Goal: Task Accomplishment & Management: Complete application form

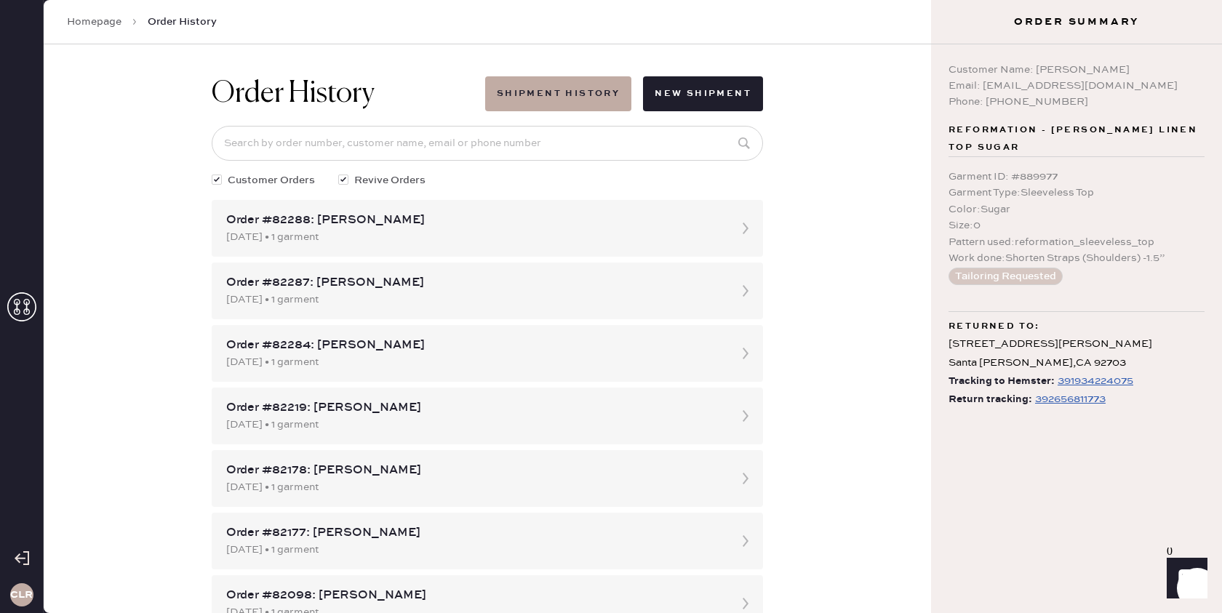
click at [23, 311] on icon at bounding box center [21, 306] width 29 height 29
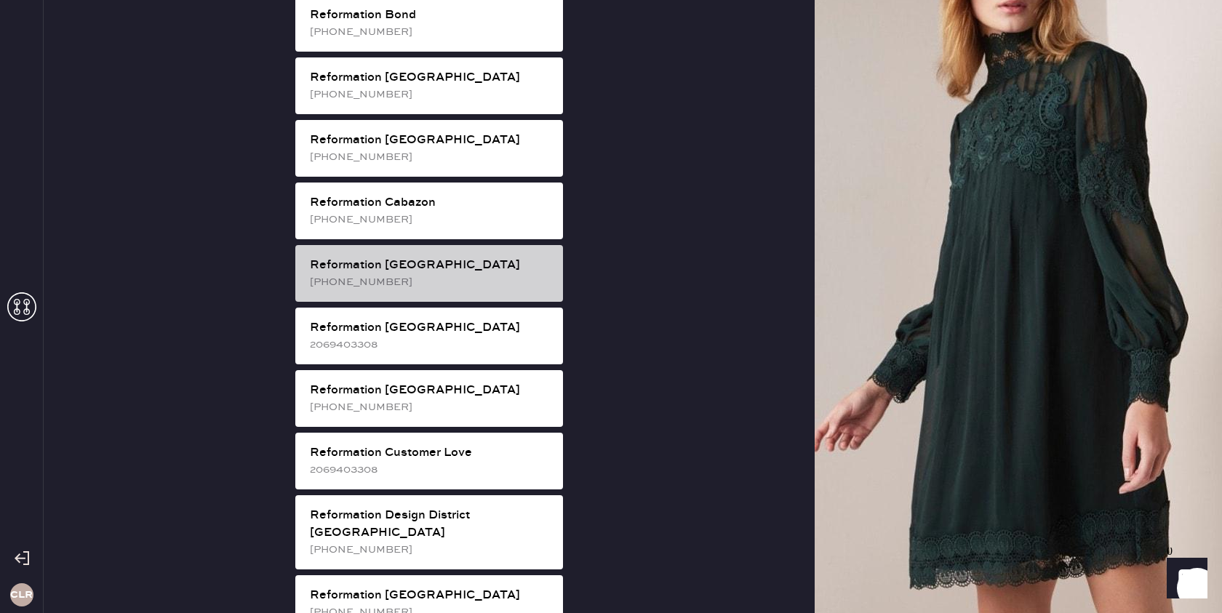
scroll to position [378, 0]
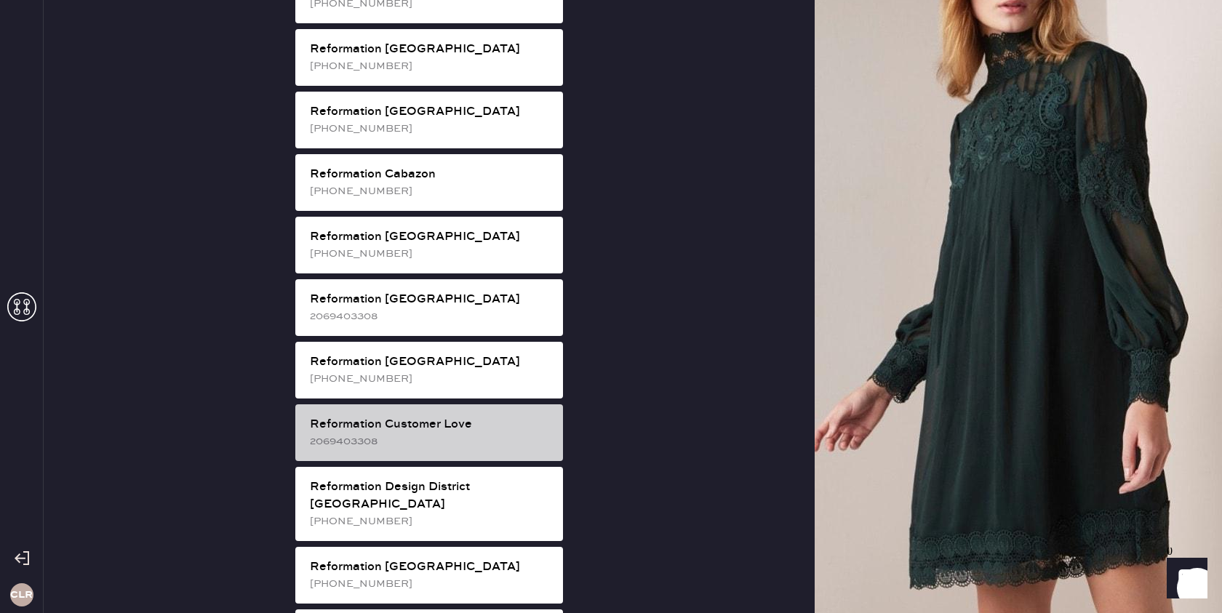
click at [417, 404] on div "Reformation Customer Love 2069403308" at bounding box center [429, 432] width 268 height 57
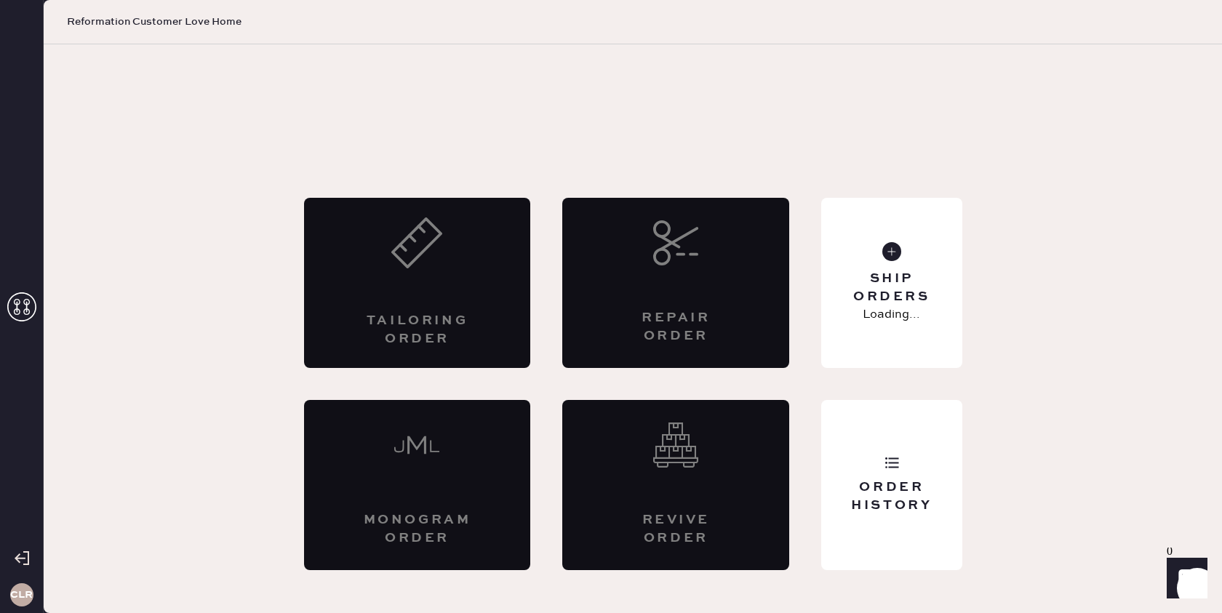
scroll to position [0, 0]
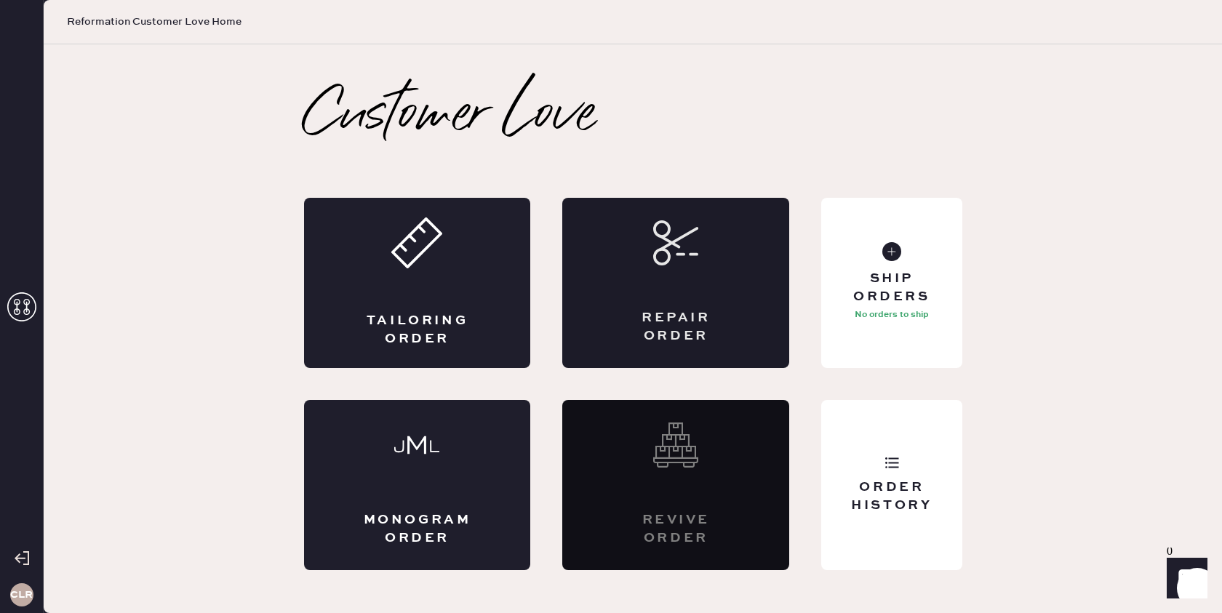
click at [671, 249] on icon at bounding box center [675, 242] width 45 height 45
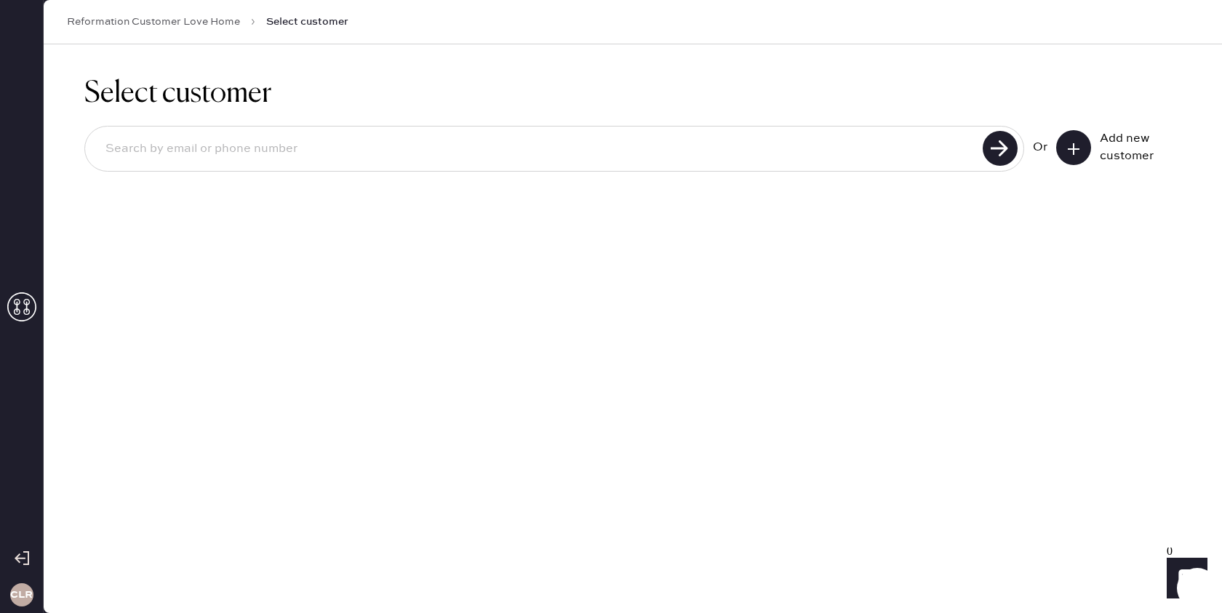
click at [478, 137] on input at bounding box center [536, 148] width 884 height 33
paste input "[EMAIL_ADDRESS][PERSON_NAME][DOMAIN_NAME]"
type input "[EMAIL_ADDRESS][PERSON_NAME][DOMAIN_NAME]"
click at [1004, 152] on use at bounding box center [1000, 148] width 35 height 35
click at [1087, 154] on button at bounding box center [1073, 147] width 35 height 35
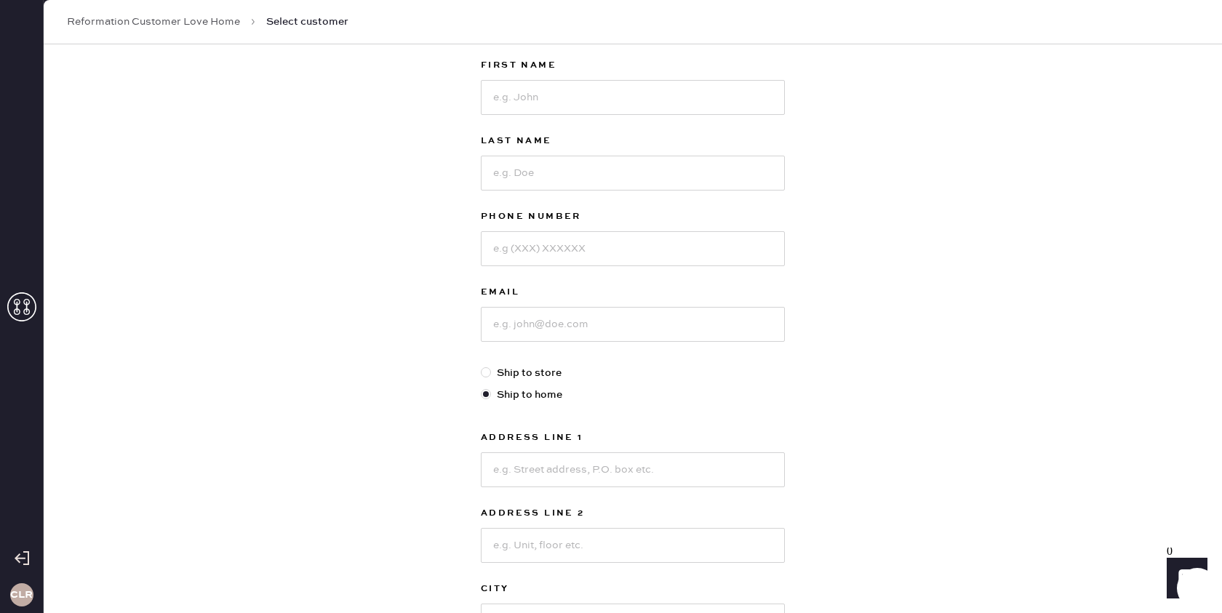
scroll to position [94, 0]
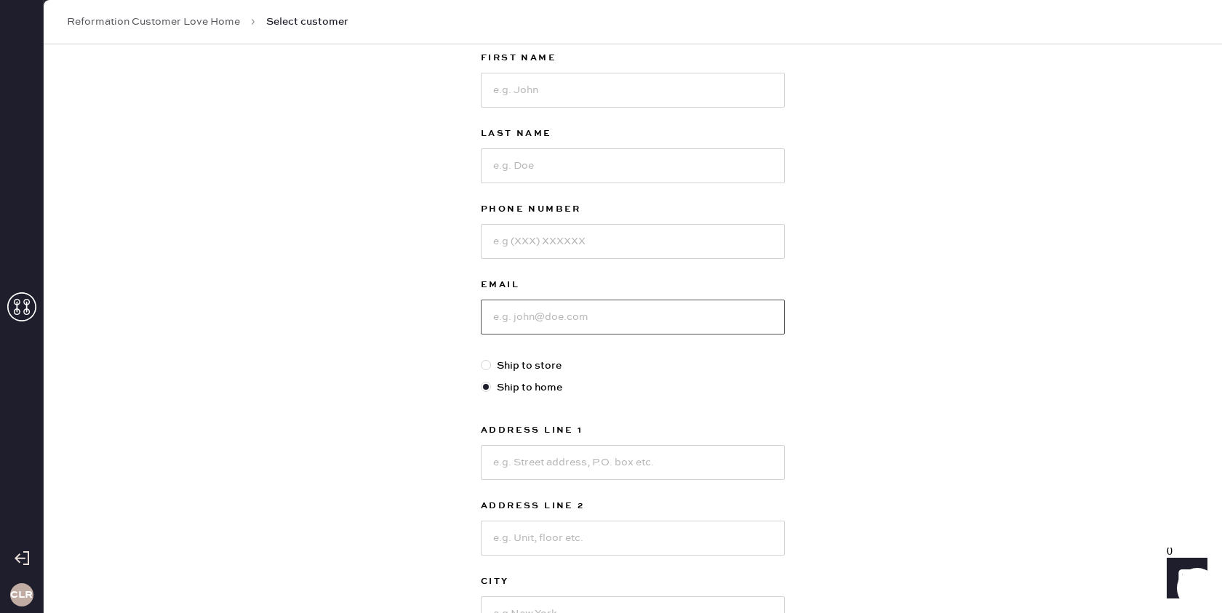
click at [587, 304] on input at bounding box center [633, 317] width 304 height 35
paste input "[EMAIL_ADDRESS][PERSON_NAME][DOMAIN_NAME]"
type input "[EMAIL_ADDRESS][PERSON_NAME][DOMAIN_NAME]"
paste input "[PHONE_NUMBER]"
click at [551, 241] on input at bounding box center [633, 241] width 304 height 35
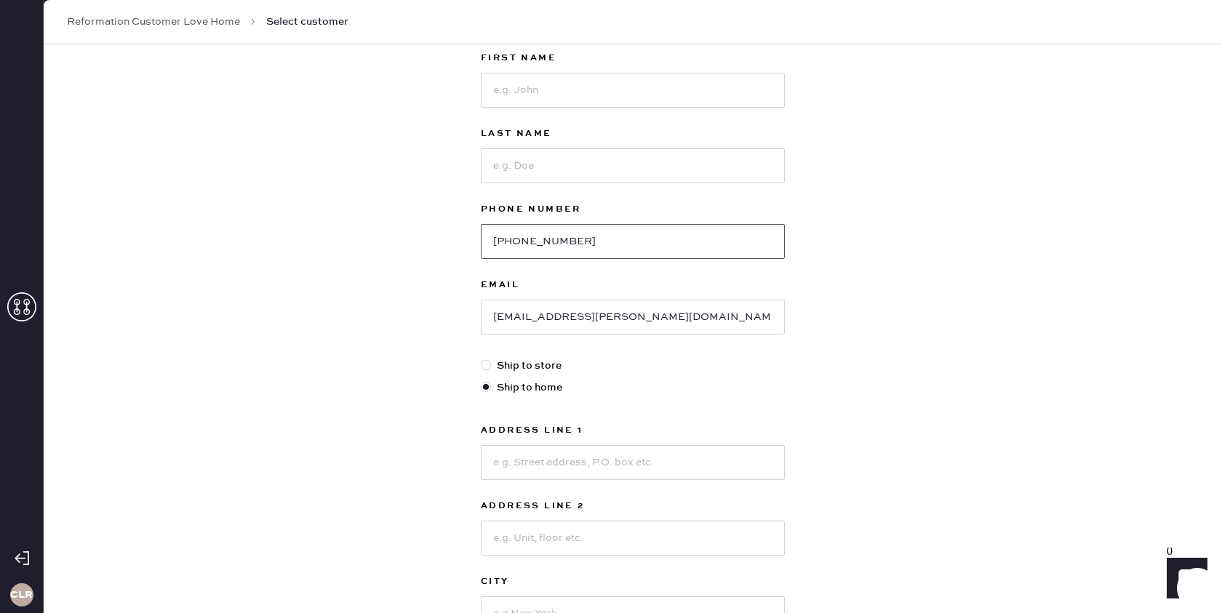
type input "[PHONE_NUMBER]"
click at [604, 95] on input at bounding box center [633, 90] width 304 height 35
paste input "Citlali"
type input "Citlali"
drag, startPoint x: 572, startPoint y: 181, endPoint x: 584, endPoint y: 180, distance: 12.4
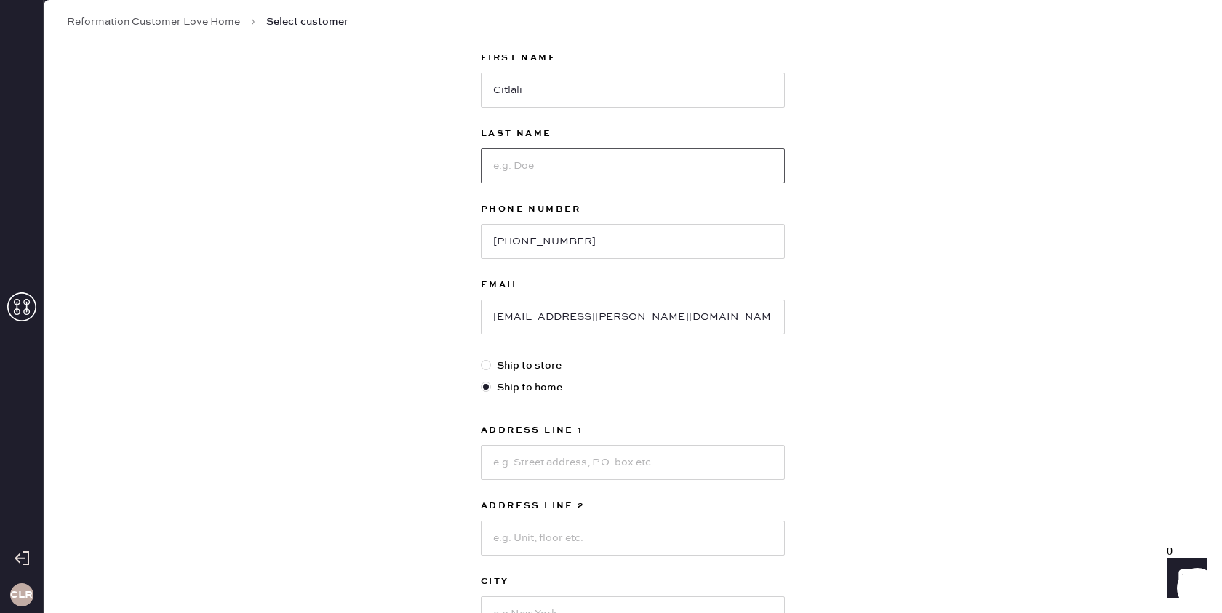
click at [578, 181] on input at bounding box center [633, 165] width 304 height 35
type input "[PERSON_NAME]"
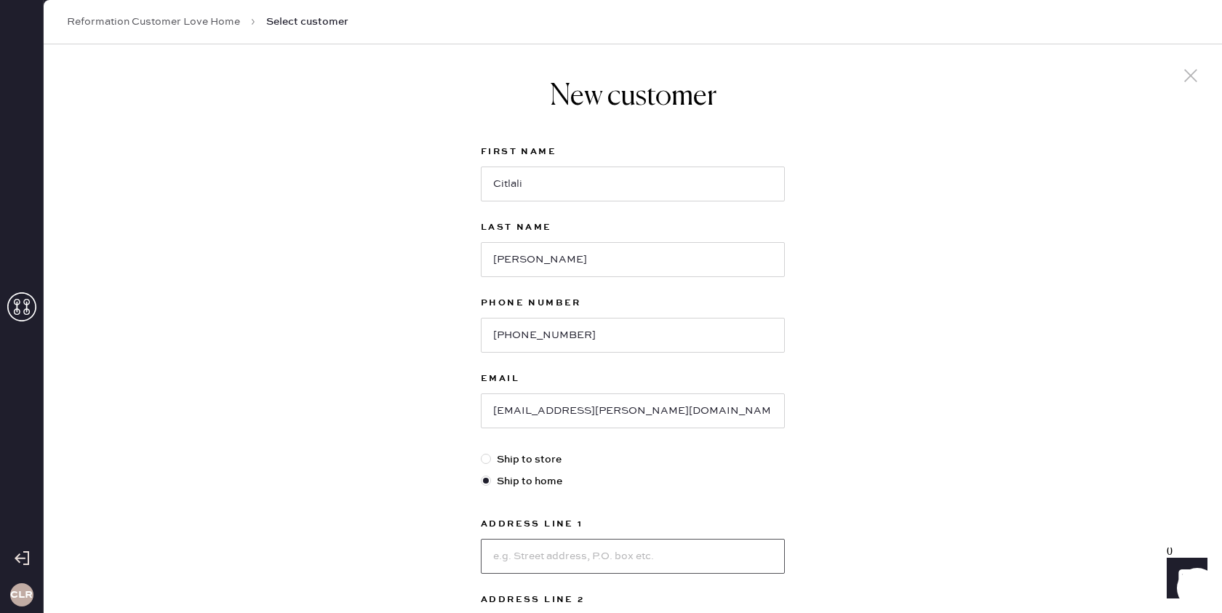
click at [605, 550] on input at bounding box center [633, 556] width 304 height 35
paste input "[GEOGRAPHIC_DATA]"
click at [594, 556] on input "[GEOGRAPHIC_DATA]" at bounding box center [633, 556] width 304 height 35
click at [593, 556] on input "[GEOGRAPHIC_DATA]" at bounding box center [633, 556] width 304 height 35
type input "[STREET_ADDRESS]"
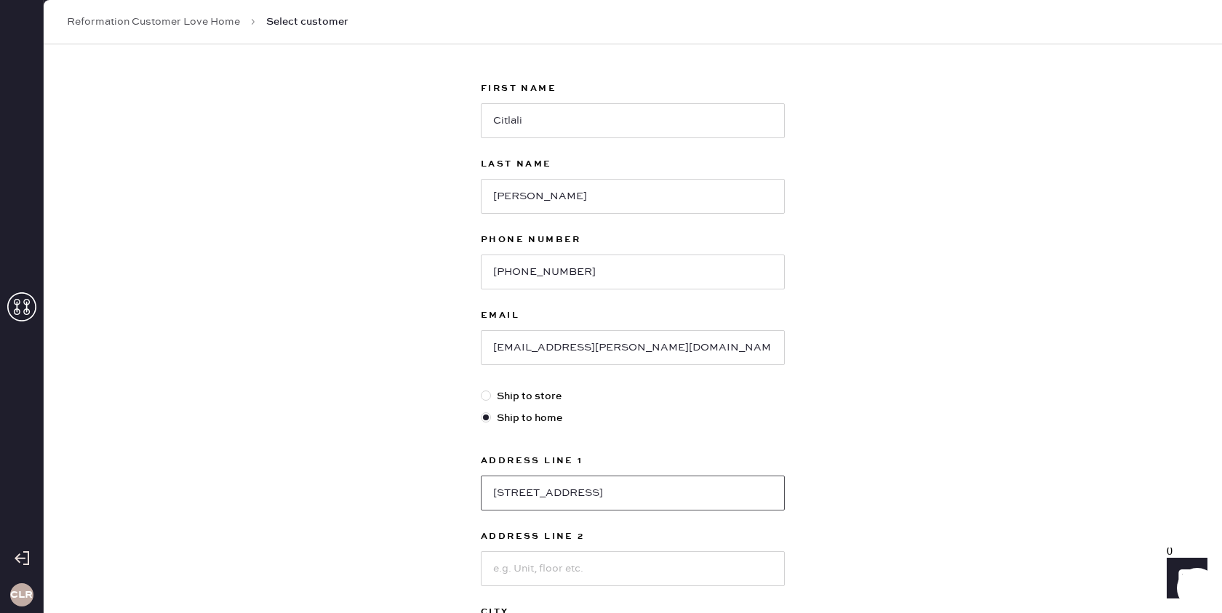
scroll to position [66, 0]
click at [636, 482] on input "[STREET_ADDRESS]" at bounding box center [633, 490] width 304 height 35
click at [636, 481] on input "[STREET_ADDRESS]" at bounding box center [633, 490] width 304 height 35
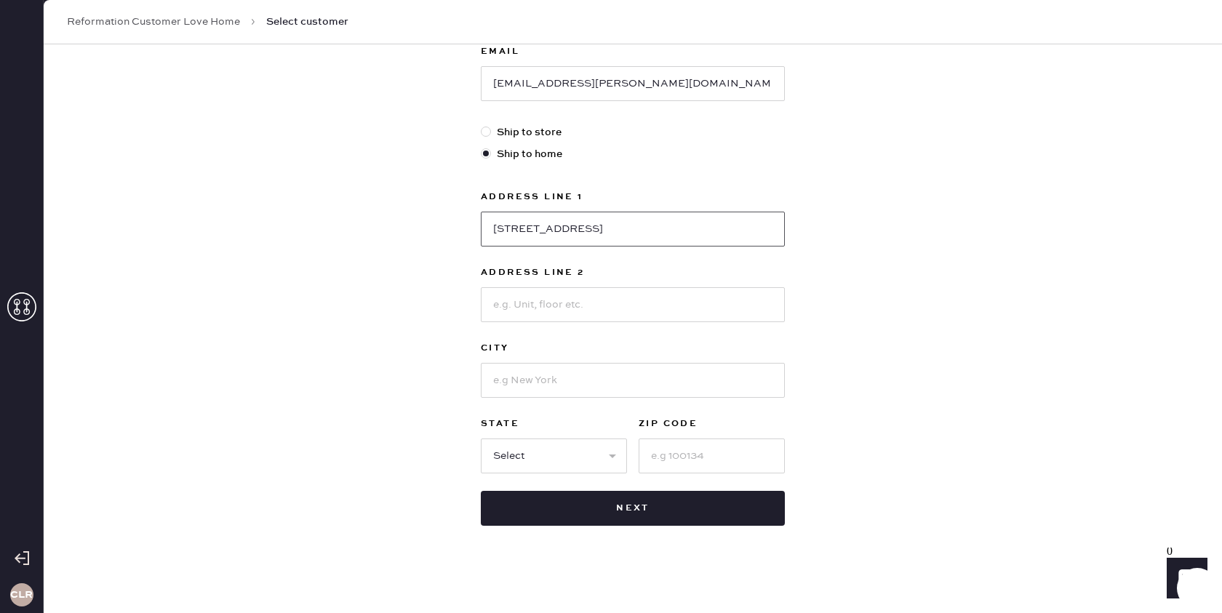
scroll to position [333, 0]
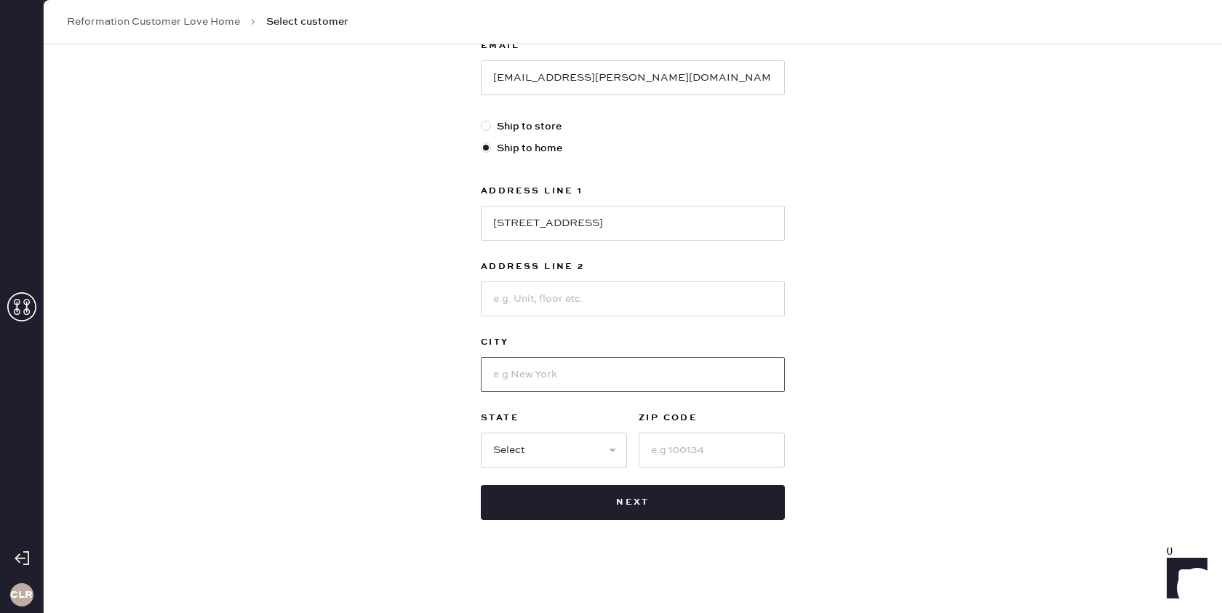
click at [569, 381] on input at bounding box center [633, 374] width 304 height 35
paste input "[GEOGRAPHIC_DATA]"
type input "[GEOGRAPHIC_DATA]"
click at [539, 449] on select "Select AK AL AR AZ CA CO CT [GEOGRAPHIC_DATA] DE FL [GEOGRAPHIC_DATA] HI [GEOGR…" at bounding box center [554, 450] width 146 height 35
select select "CA"
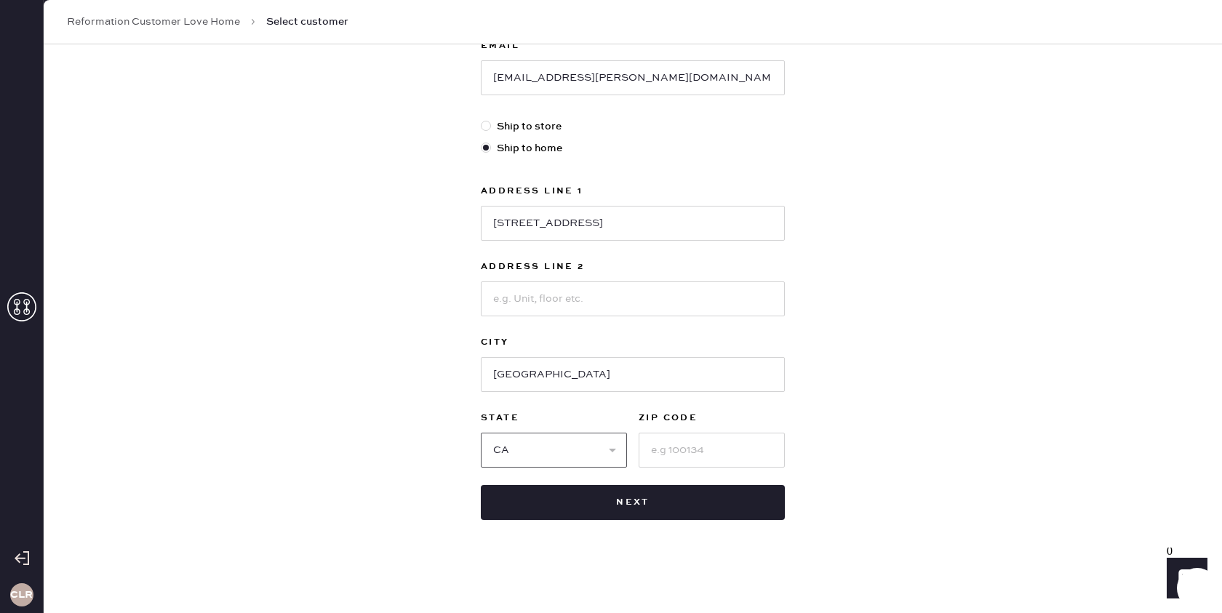
click at [481, 433] on select "Select AK AL AR AZ CA CO CT [GEOGRAPHIC_DATA] DE FL [GEOGRAPHIC_DATA] HI [GEOGR…" at bounding box center [554, 450] width 146 height 35
click at [708, 436] on input at bounding box center [712, 450] width 146 height 35
paste input "90046"
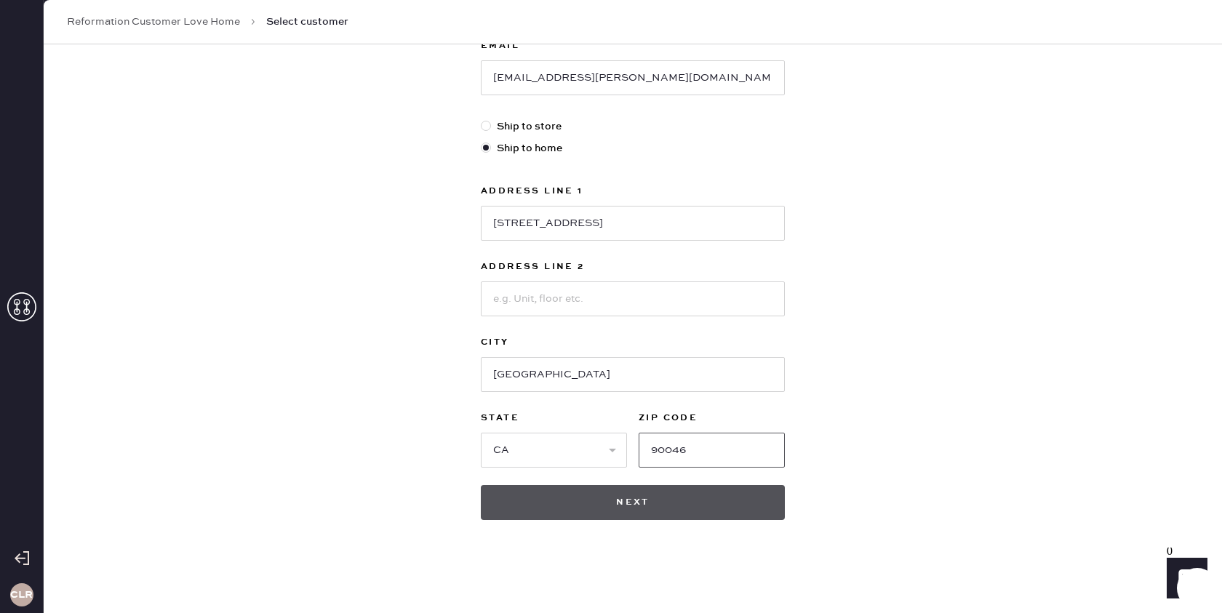
type input "90046"
click at [625, 514] on button "Next" at bounding box center [633, 502] width 304 height 35
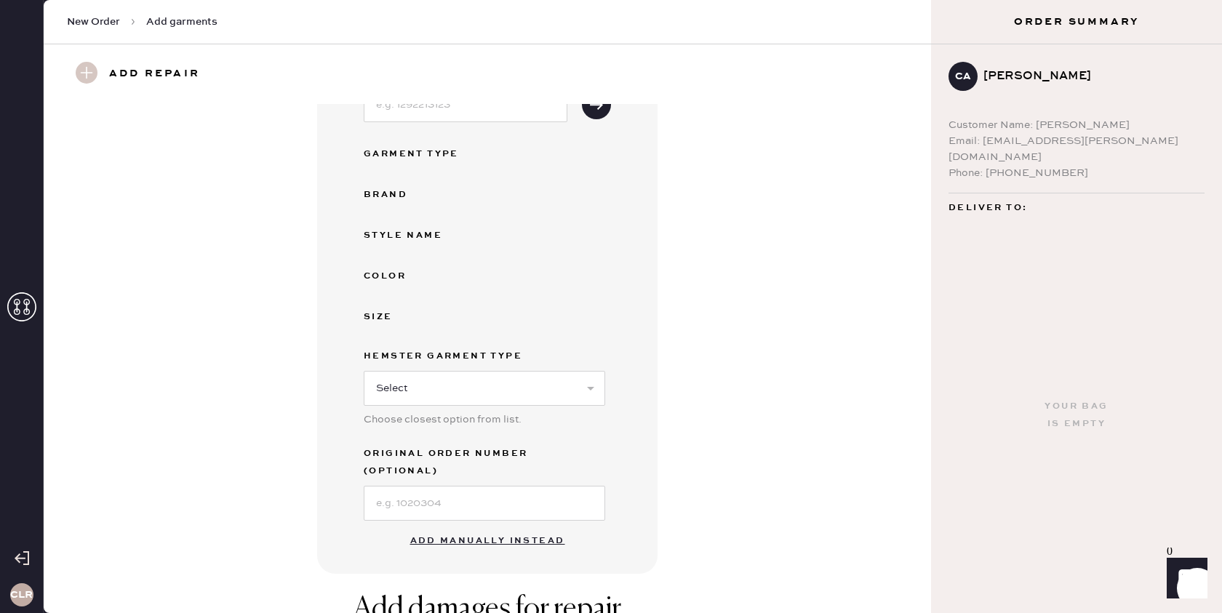
click at [498, 527] on button "Add manually instead" at bounding box center [487, 541] width 172 height 29
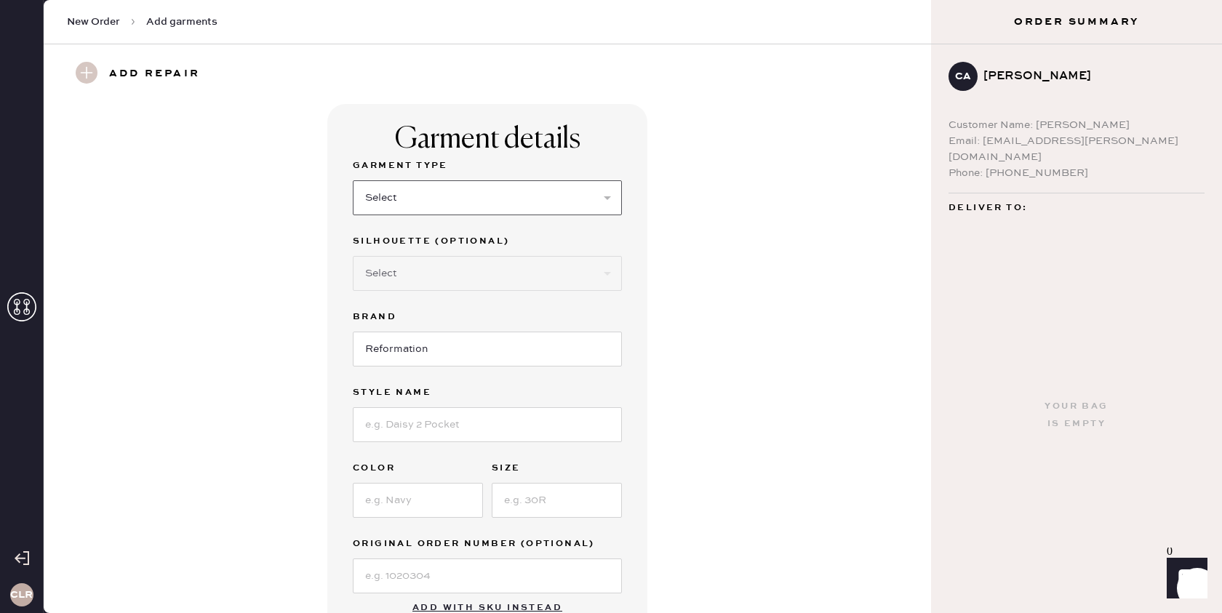
click at [469, 204] on select "Select Basic Skirt Jeans Leggings Pants Shorts Basic Sleeved Dress Basic Sleeve…" at bounding box center [487, 197] width 269 height 35
select select "2"
click at [353, 180] on select "Select Basic Skirt Jeans Leggings Pants Shorts Basic Sleeved Dress Basic Sleeve…" at bounding box center [487, 197] width 269 height 35
click at [444, 424] on input at bounding box center [487, 424] width 269 height 35
paste input "[PERSON_NAME] Lived-in Wide Leg Jeans"
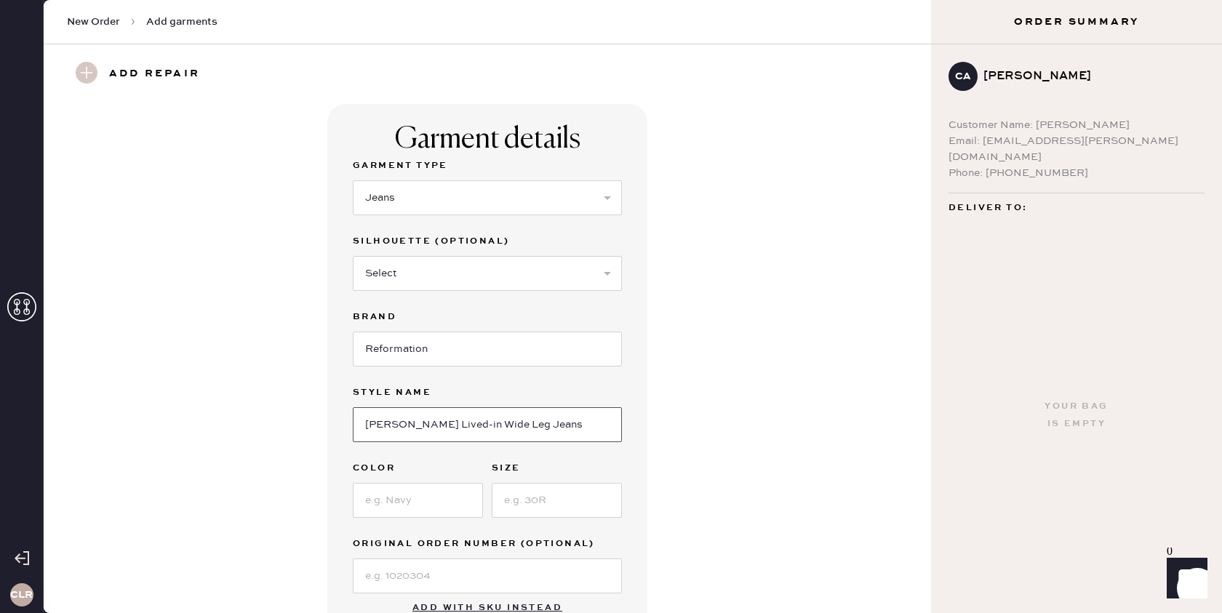
type input "[PERSON_NAME] Lived-in Wide Leg Jeans"
click at [486, 281] on select "Select Shorts Cropped Flare Boot Cut Straight Skinny Other" at bounding box center [487, 273] width 269 height 35
select select "7"
click at [353, 256] on select "Select Shorts Cropped Flare Boot Cut Straight Skinny Other" at bounding box center [487, 273] width 269 height 35
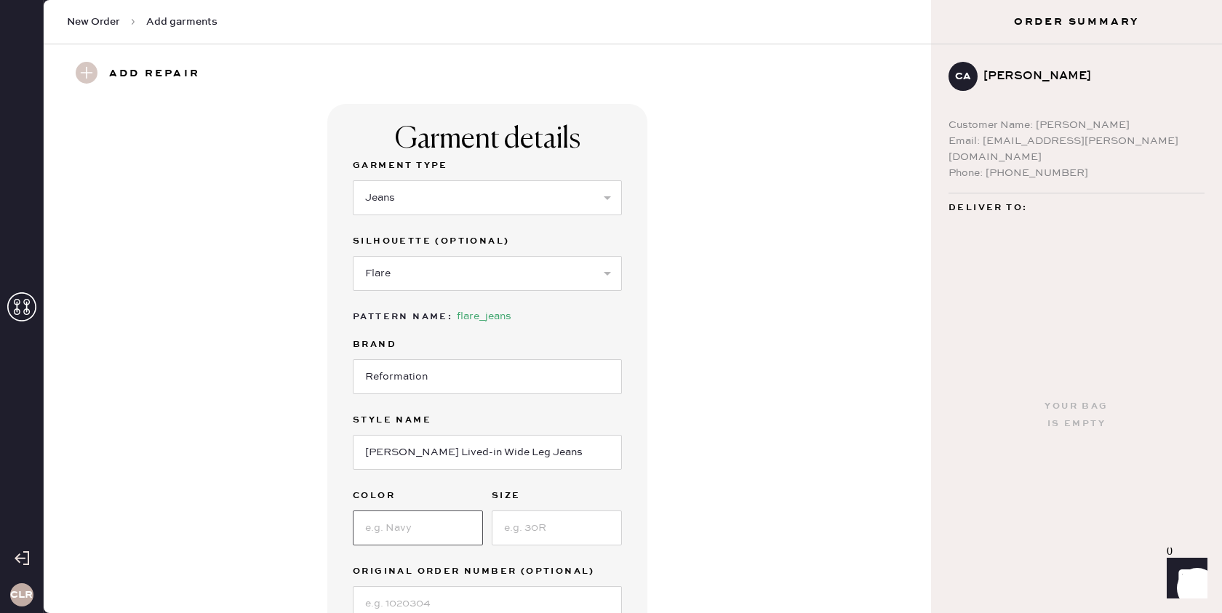
click at [428, 515] on input at bounding box center [418, 528] width 130 height 35
paste input "Quarry"
type input "Quarry"
click at [556, 525] on input at bounding box center [557, 528] width 130 height 35
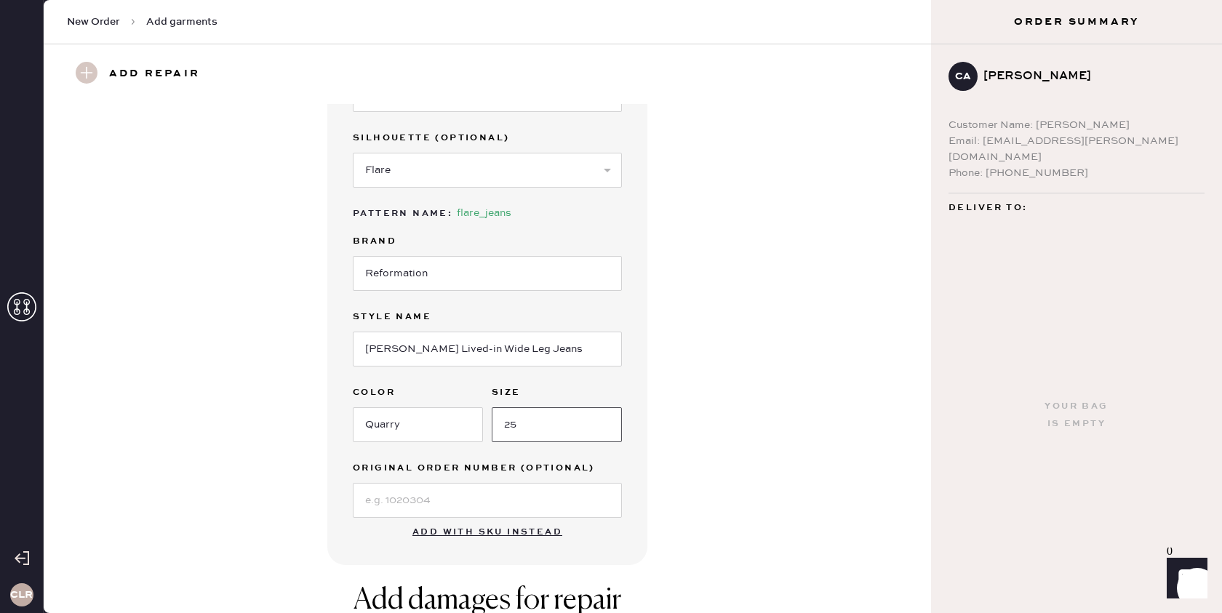
scroll to position [104, 0]
type input "25"
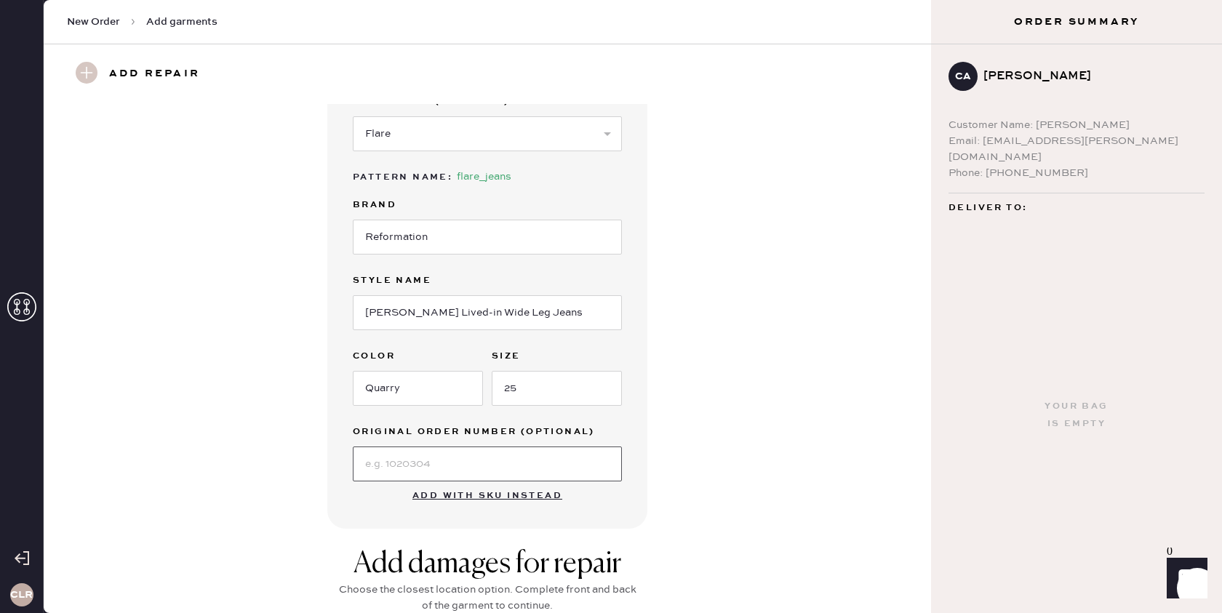
click at [468, 467] on input at bounding box center [487, 464] width 269 height 35
paste input "S29054193"
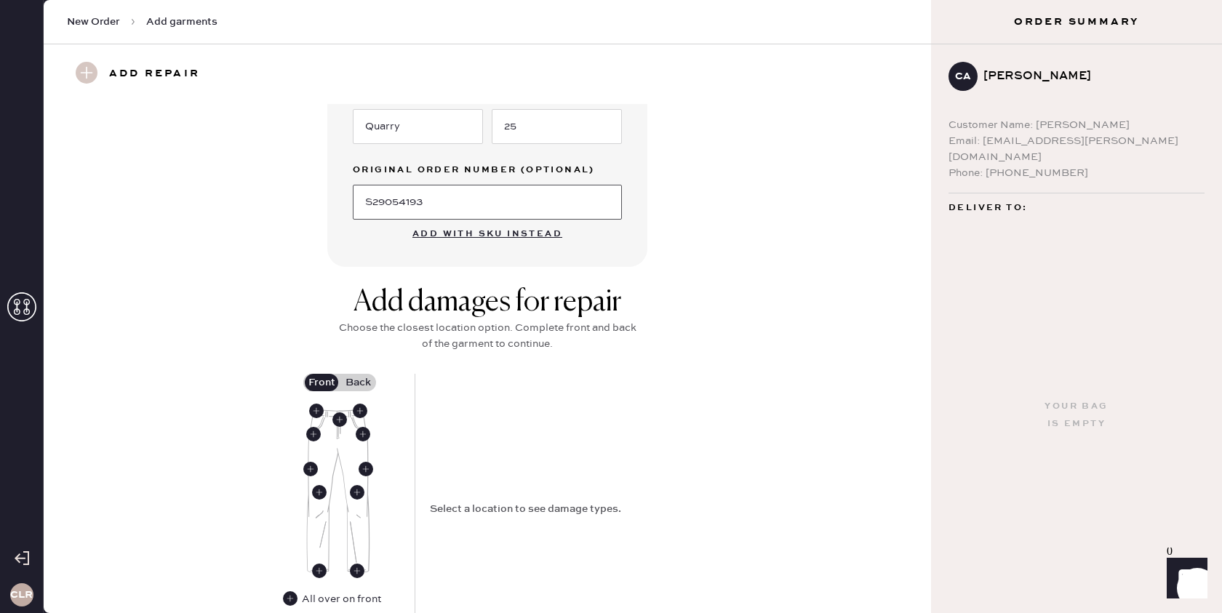
scroll to position [448, 0]
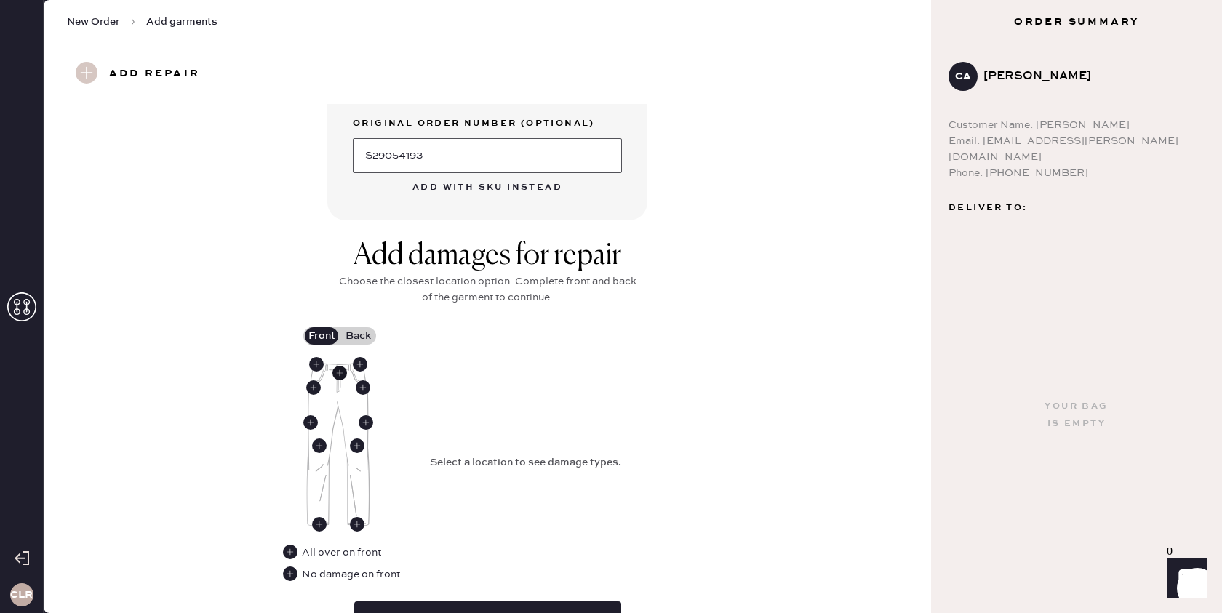
type input "S29054193"
click at [339, 375] on use at bounding box center [339, 373] width 15 height 15
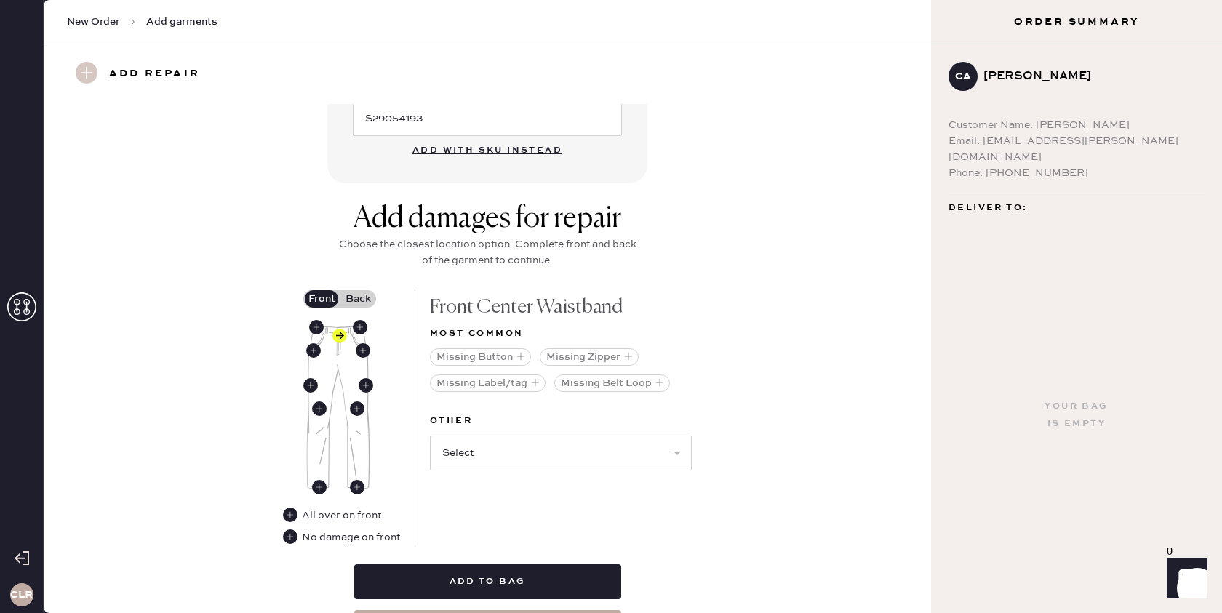
scroll to position [494, 0]
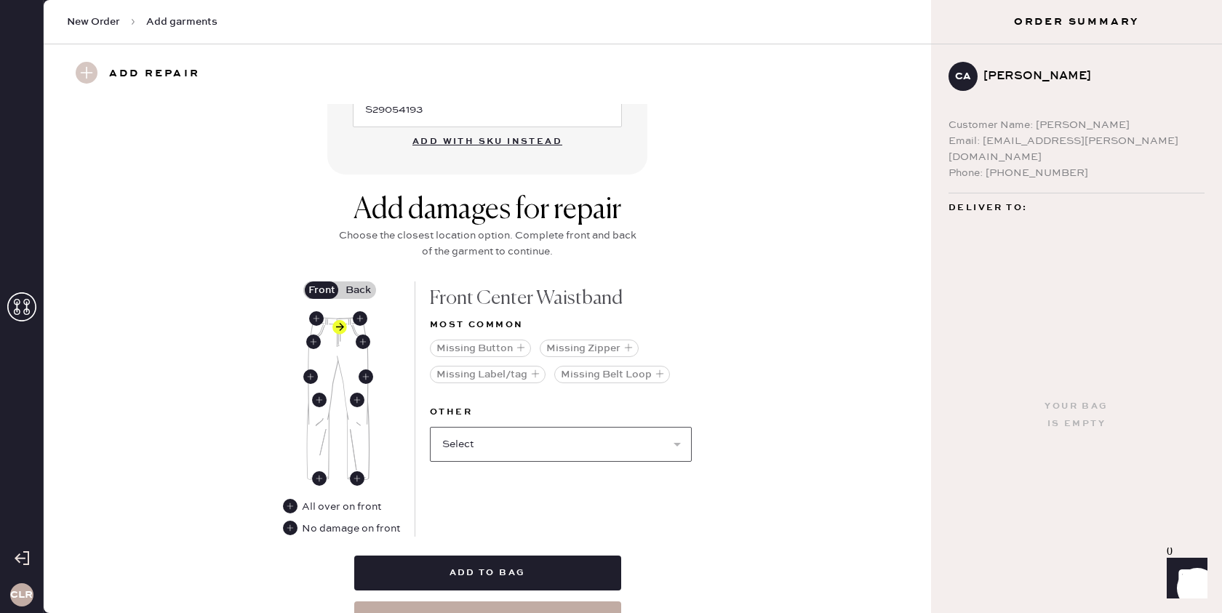
click at [519, 455] on select "Select Broken / Ripped Hem Broken Beads Broken Belt Loop Broken Button Broken E…" at bounding box center [561, 444] width 262 height 35
select select "1750"
click at [430, 427] on select "Select Broken / Ripped Hem Broken Beads Broken Belt Loop Broken Button Broken E…" at bounding box center [561, 444] width 262 height 35
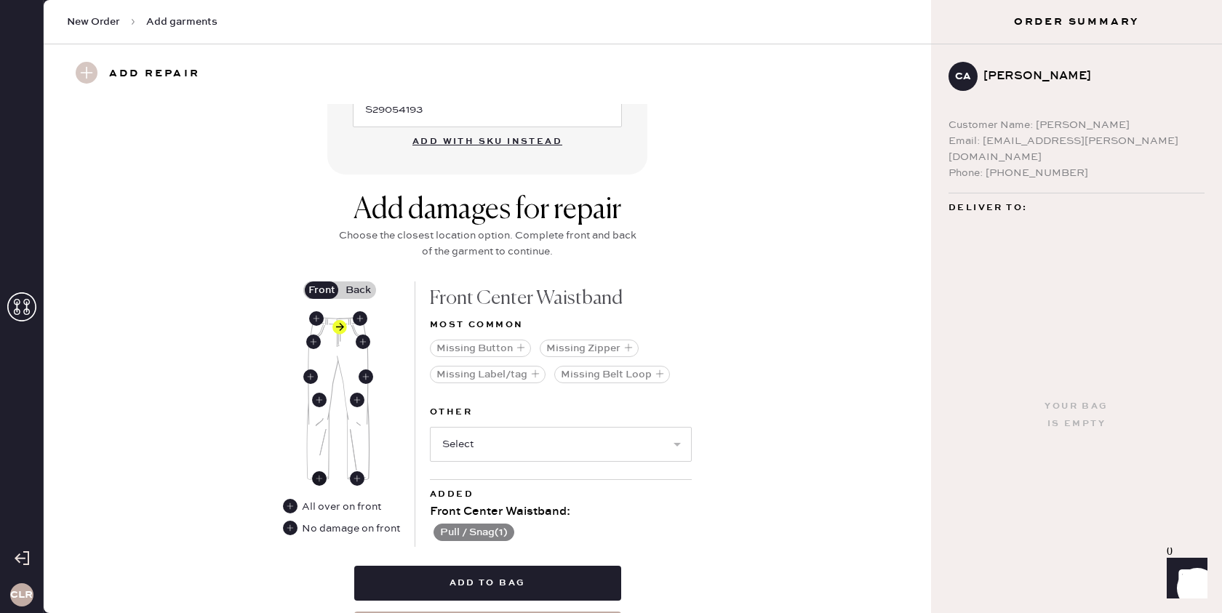
click at [320, 481] on use at bounding box center [319, 478] width 15 height 15
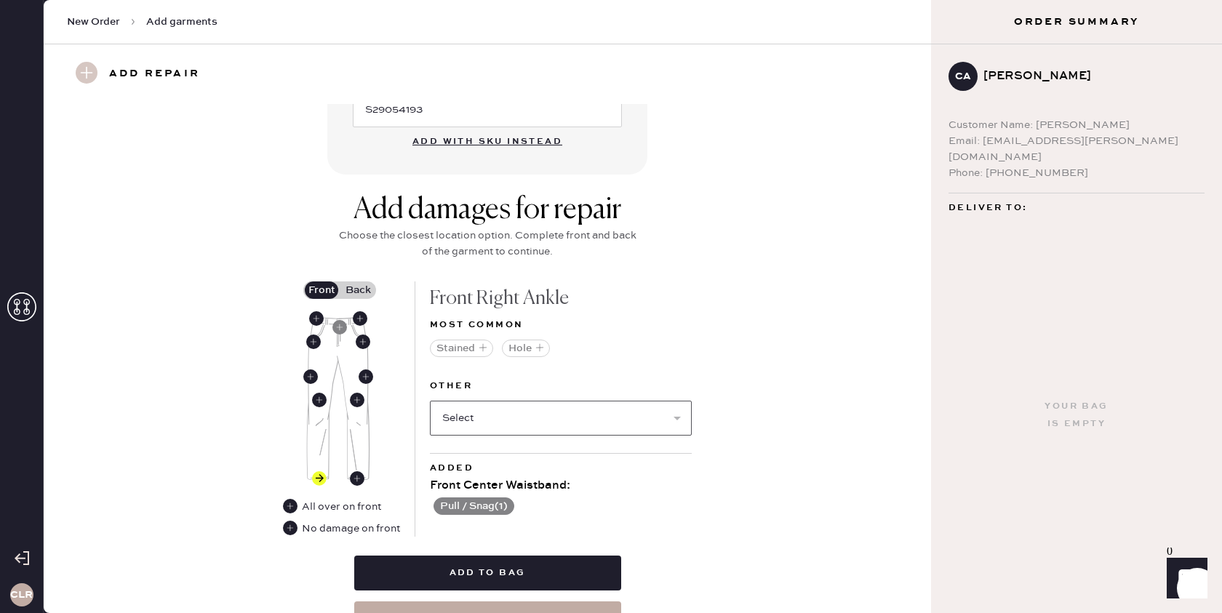
click at [503, 415] on select "Select Broken / Ripped Hem Broken Beads Broken Belt Loop Broken Button Broken E…" at bounding box center [561, 418] width 262 height 35
select select "1748"
click at [430, 401] on select "Select Broken / Ripped Hem Broken Beads Broken Belt Loop Broken Button Broken E…" at bounding box center [561, 418] width 262 height 35
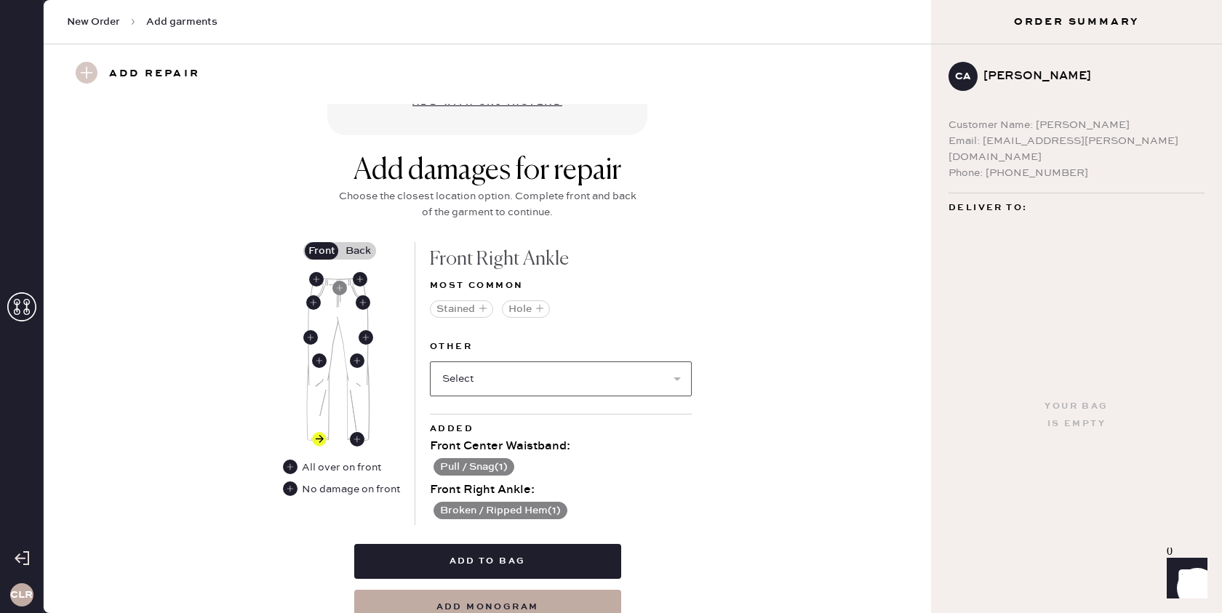
scroll to position [531, 0]
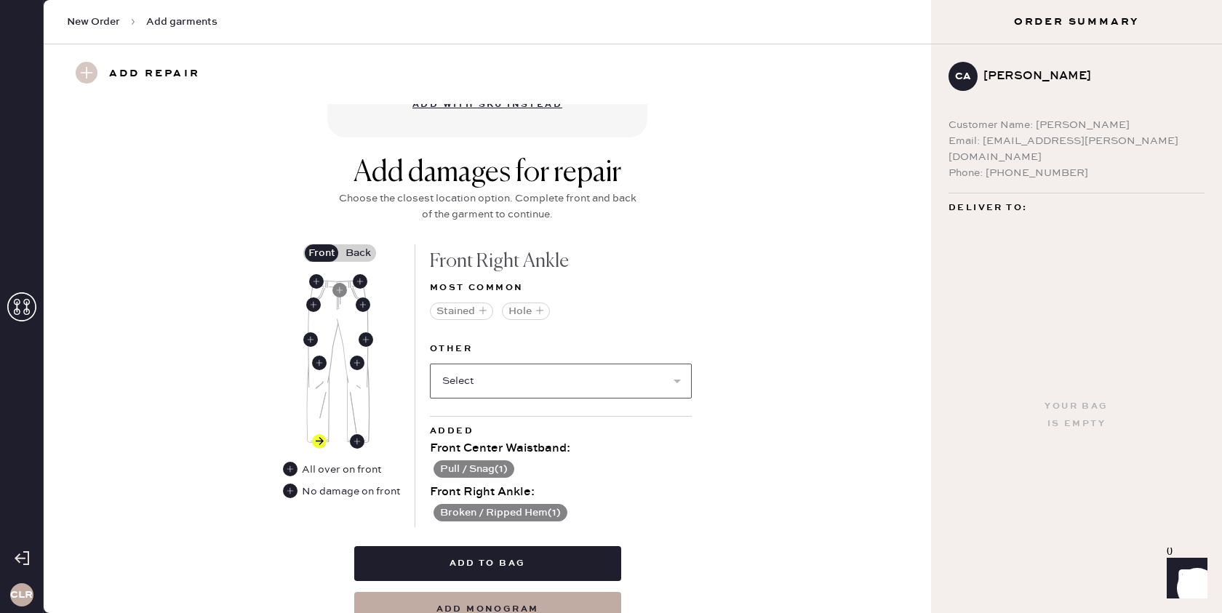
click at [488, 372] on select "Select Broken Beads Broken Belt Loop Broken Button Broken Elastic Broken Hook &…" at bounding box center [561, 381] width 262 height 35
select select "2099"
click at [430, 364] on select "Select Broken Beads Broken Belt Loop Broken Button Broken Elastic Broken Hook &…" at bounding box center [561, 381] width 262 height 35
select select
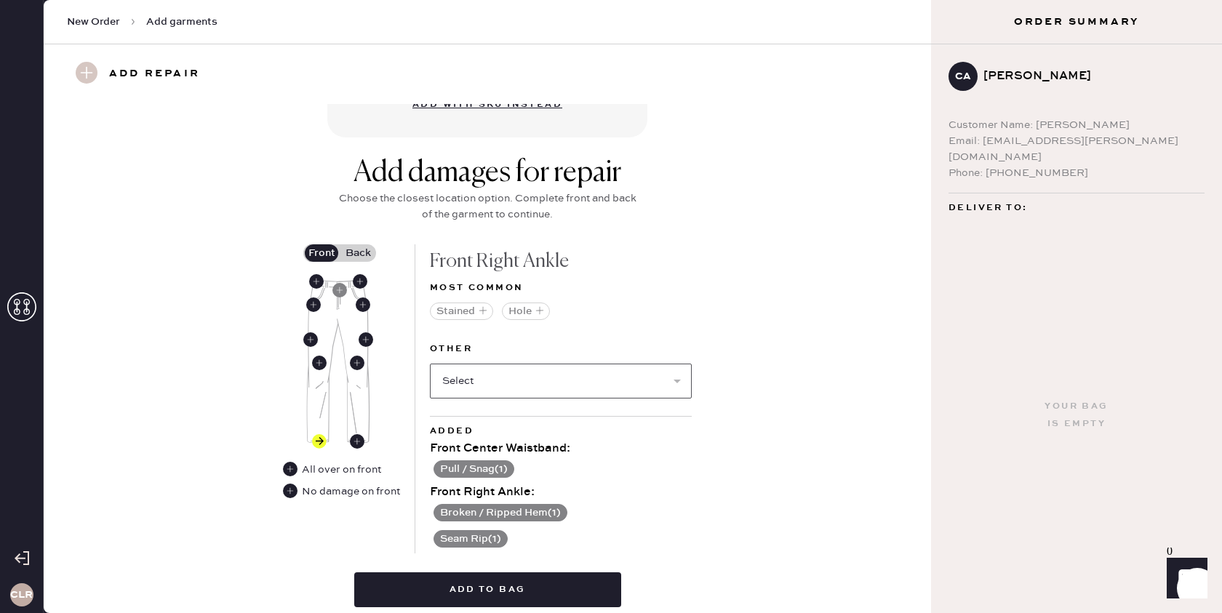
scroll to position [552, 0]
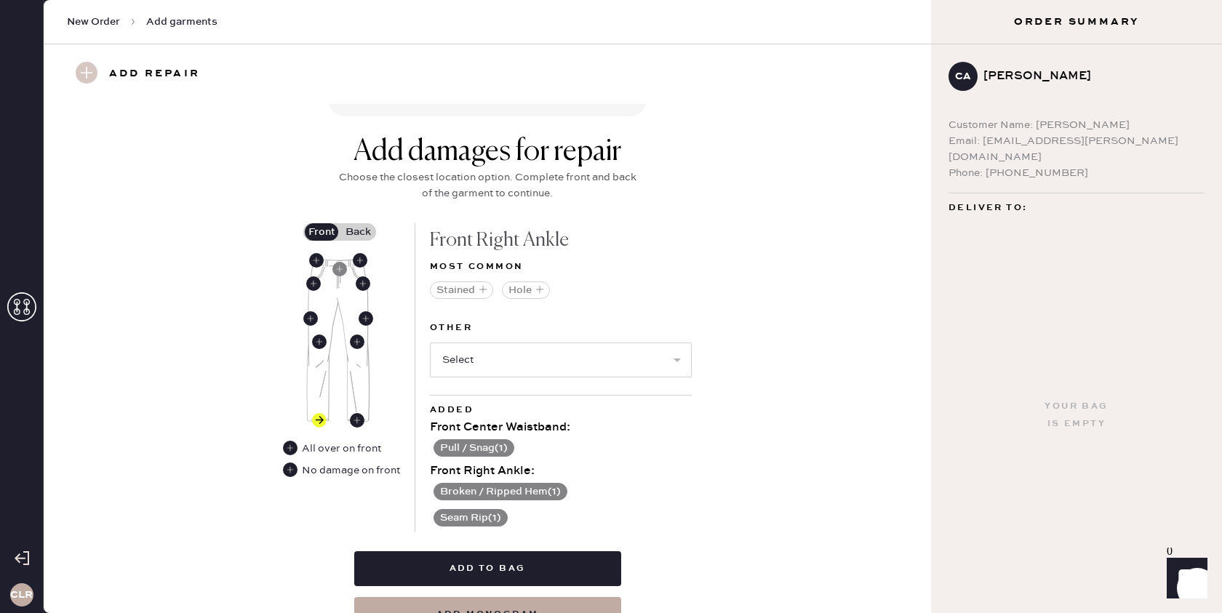
click at [355, 231] on label "Back" at bounding box center [358, 231] width 36 height 17
click at [358, 232] on input "Back" at bounding box center [358, 232] width 0 height 0
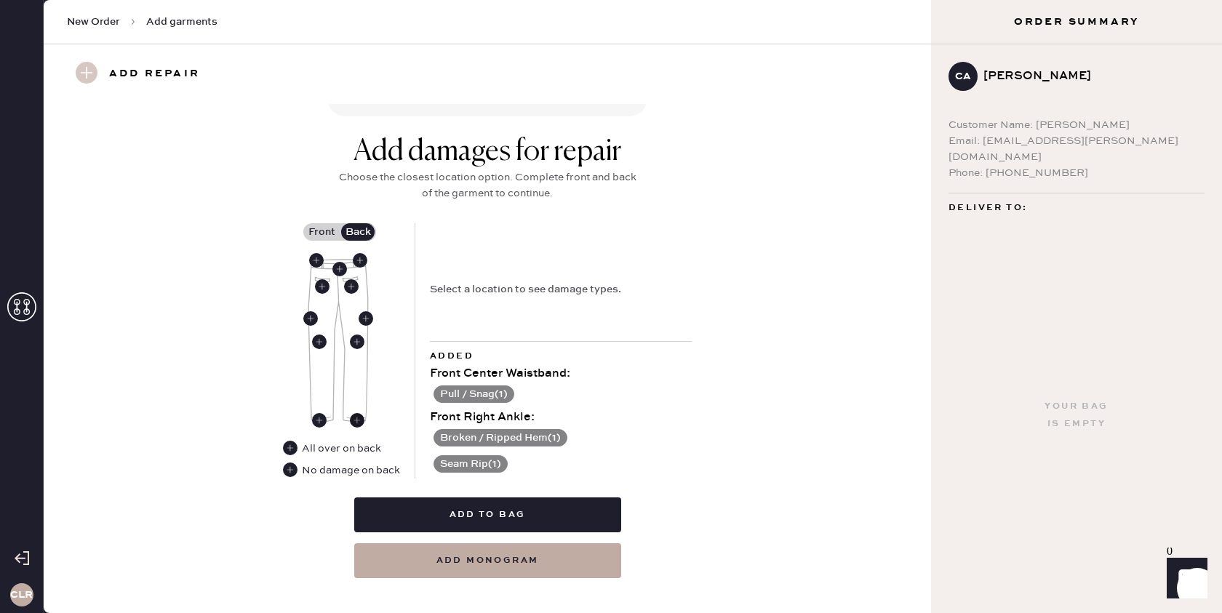
click at [362, 418] on use at bounding box center [357, 420] width 15 height 15
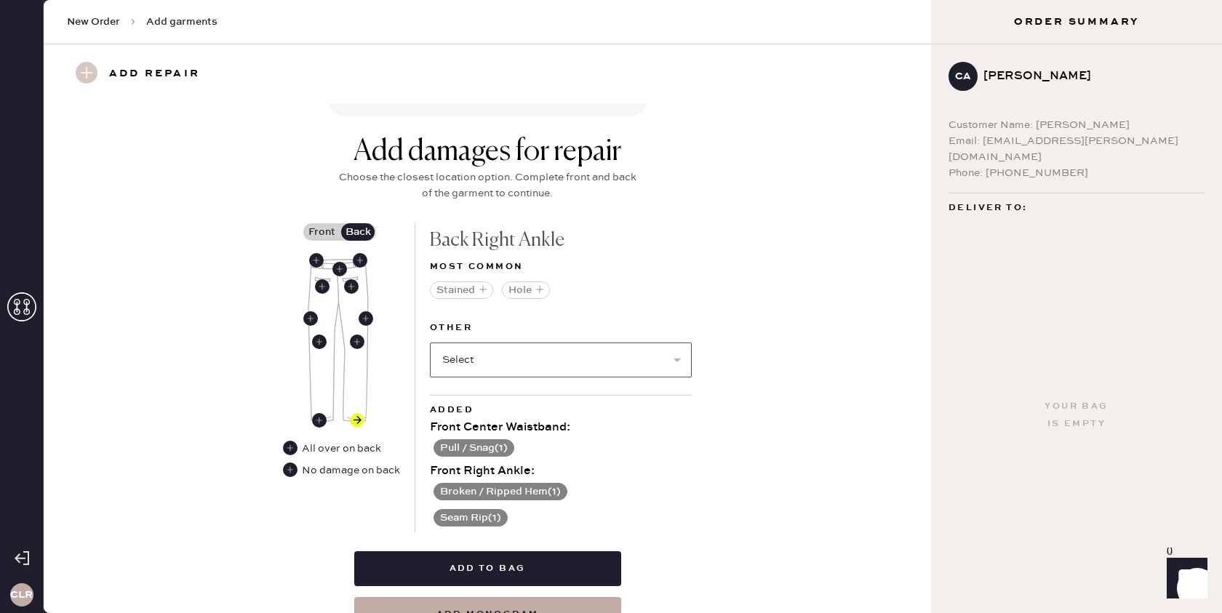
click at [505, 372] on select "Select Broken / Ripped Hem Broken Beads Broken Belt Loop Broken Button Broken E…" at bounding box center [561, 360] width 262 height 35
select select "1748"
click at [430, 343] on select "Select Broken / Ripped Hem Broken Beads Broken Belt Loop Broken Button Broken E…" at bounding box center [561, 360] width 262 height 35
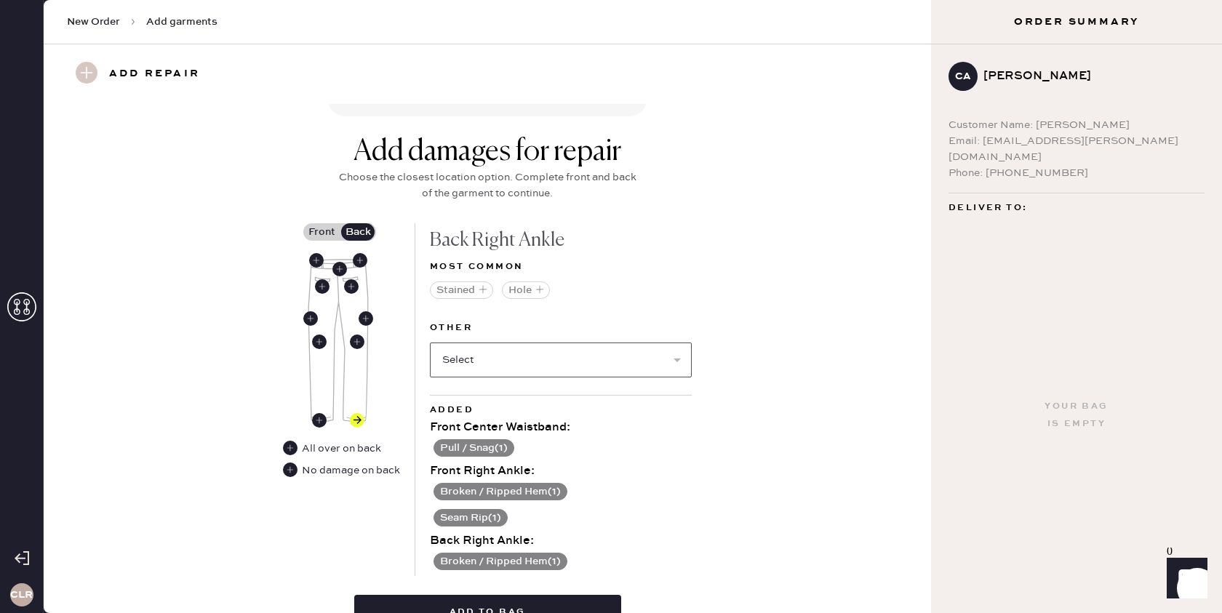
click at [488, 356] on select "Select Broken Beads Broken Belt Loop Broken Button Broken Elastic Broken Hook &…" at bounding box center [561, 360] width 262 height 35
select select "1750"
click at [430, 343] on select "Select Broken Beads Broken Belt Loop Broken Button Broken Elastic Broken Hook &…" at bounding box center [561, 360] width 262 height 35
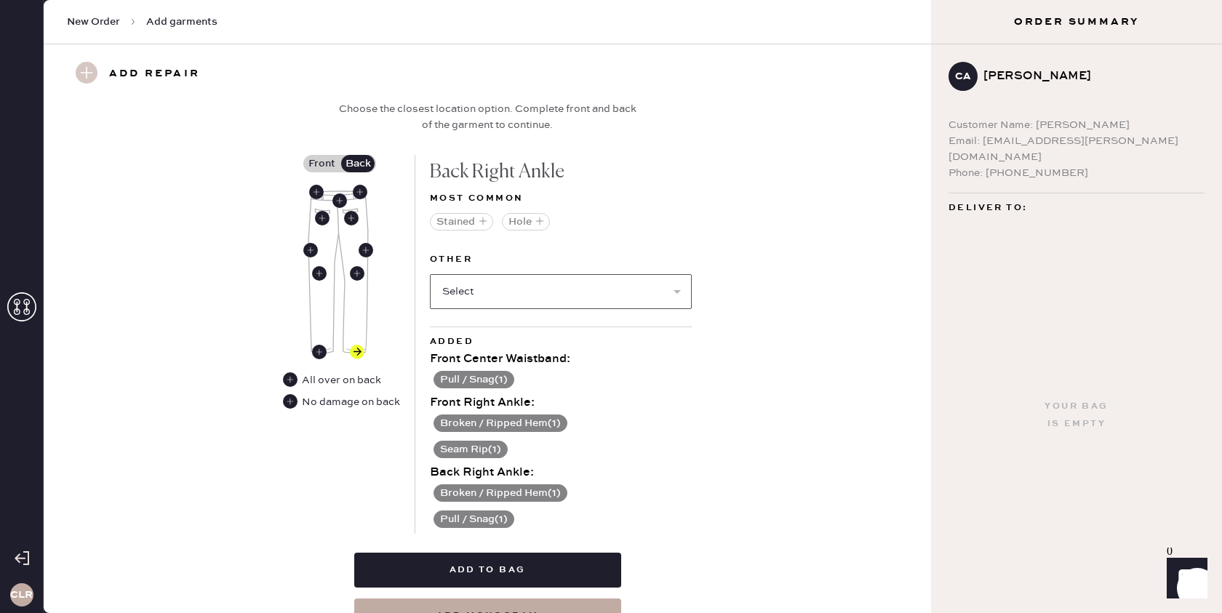
scroll to position [616, 0]
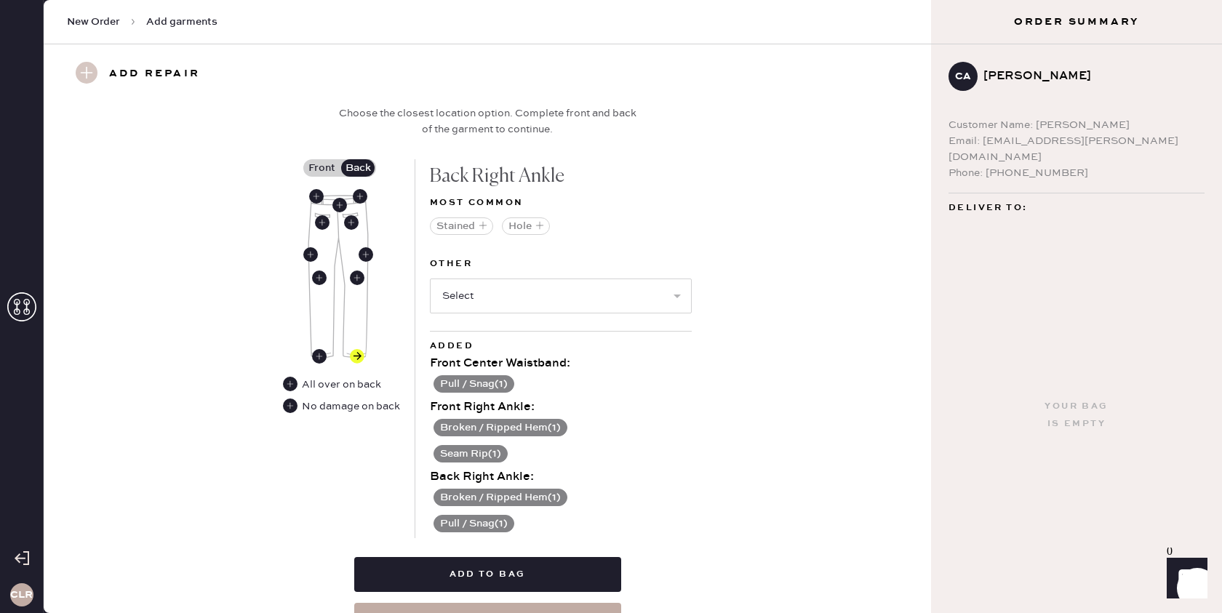
click at [474, 524] on button "Pull / Snag ( 1 )" at bounding box center [473, 523] width 81 height 17
click at [442, 524] on use at bounding box center [438, 524] width 15 height 15
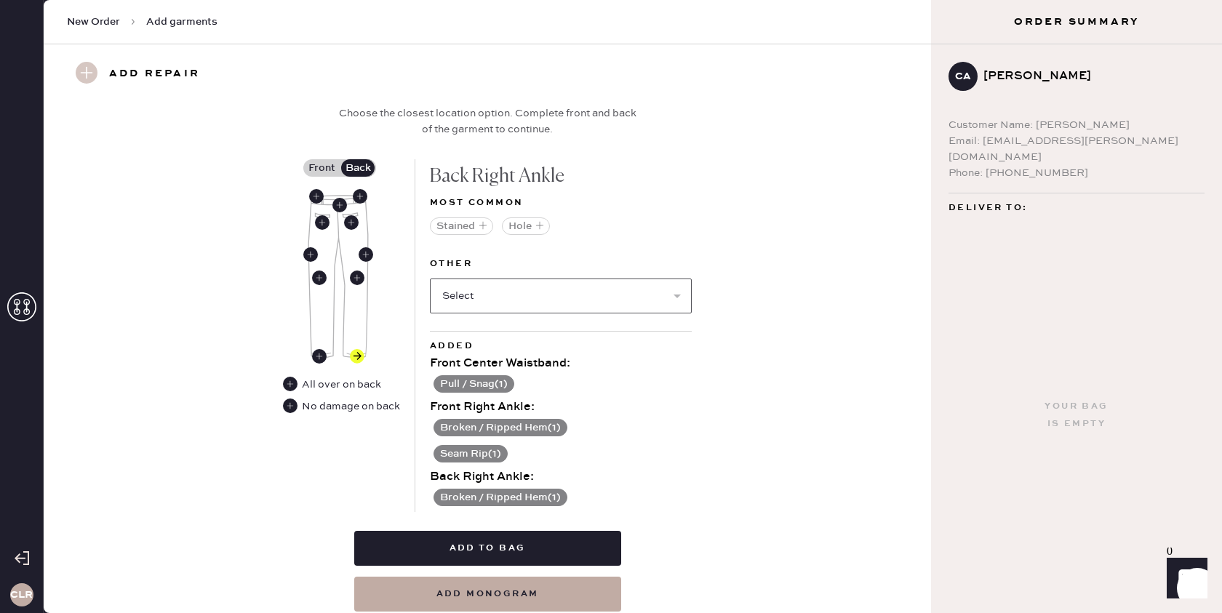
click at [513, 293] on select "Select Broken Beads Broken Belt Loop Broken Button Broken Elastic Broken Hook &…" at bounding box center [561, 296] width 262 height 35
select select "2099"
click at [430, 279] on select "Select Broken Beads Broken Belt Loop Broken Button Broken Elastic Broken Hook &…" at bounding box center [561, 296] width 262 height 35
select select
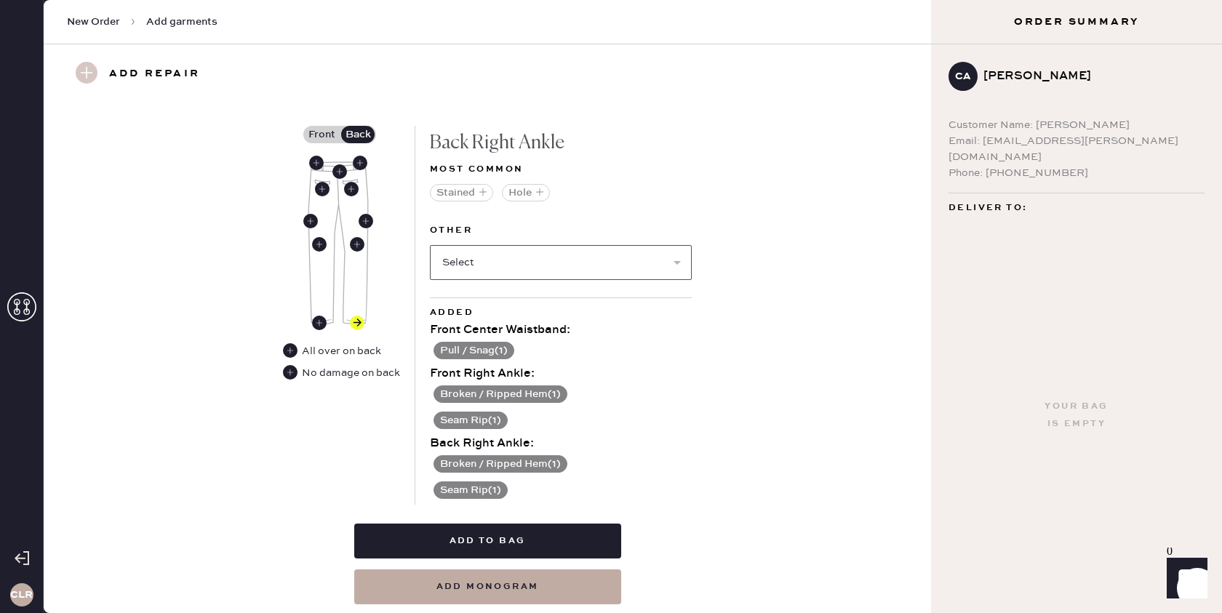
scroll to position [650, 0]
click at [487, 535] on button "Add to bag" at bounding box center [487, 540] width 267 height 35
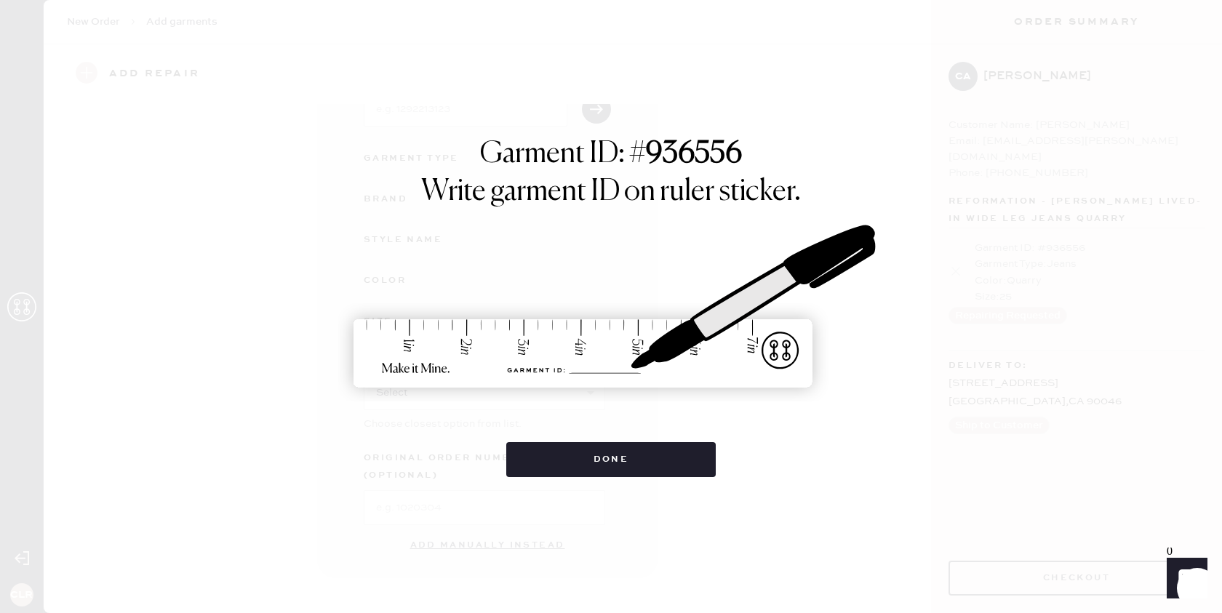
scroll to position [103, 0]
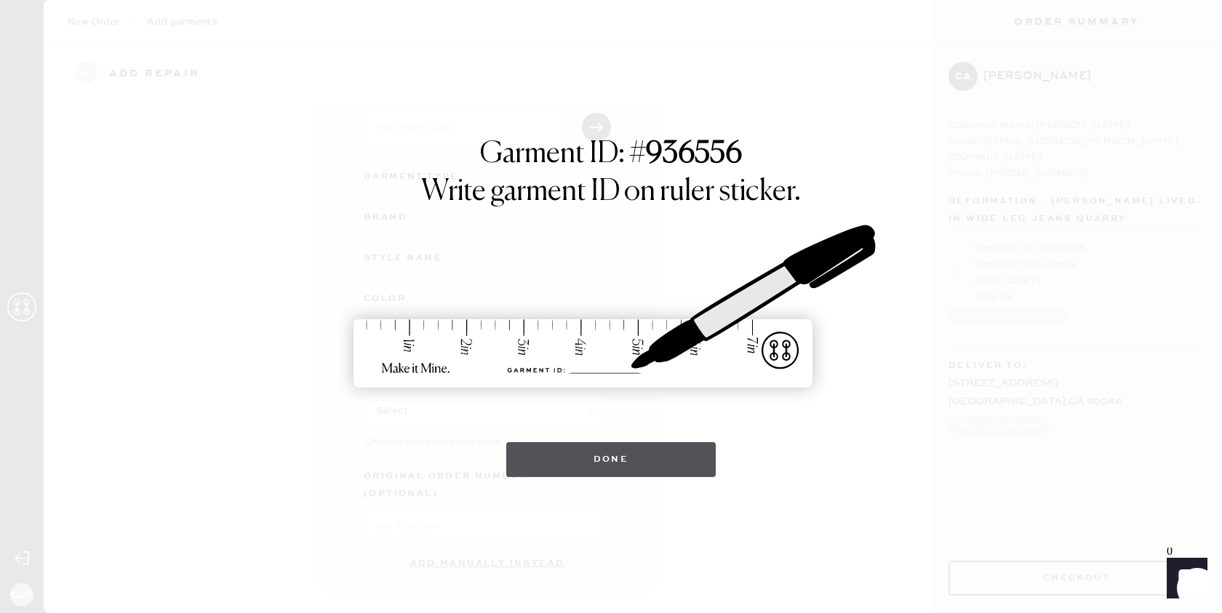
click at [601, 459] on button "Done" at bounding box center [611, 459] width 210 height 35
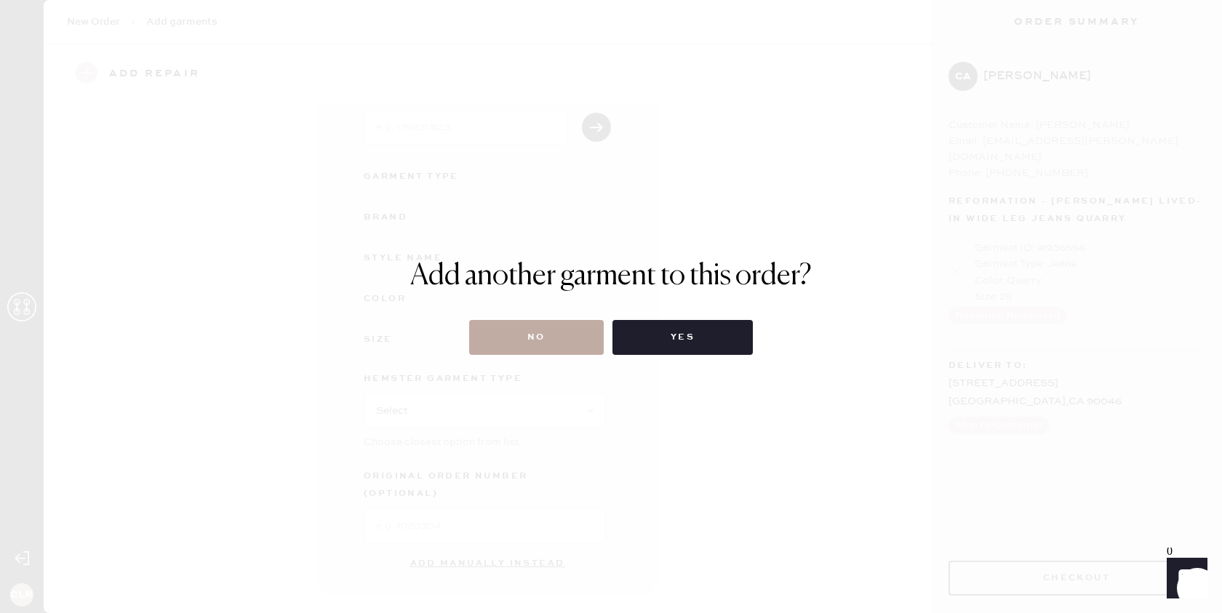
click at [529, 343] on button "No" at bounding box center [536, 337] width 135 height 35
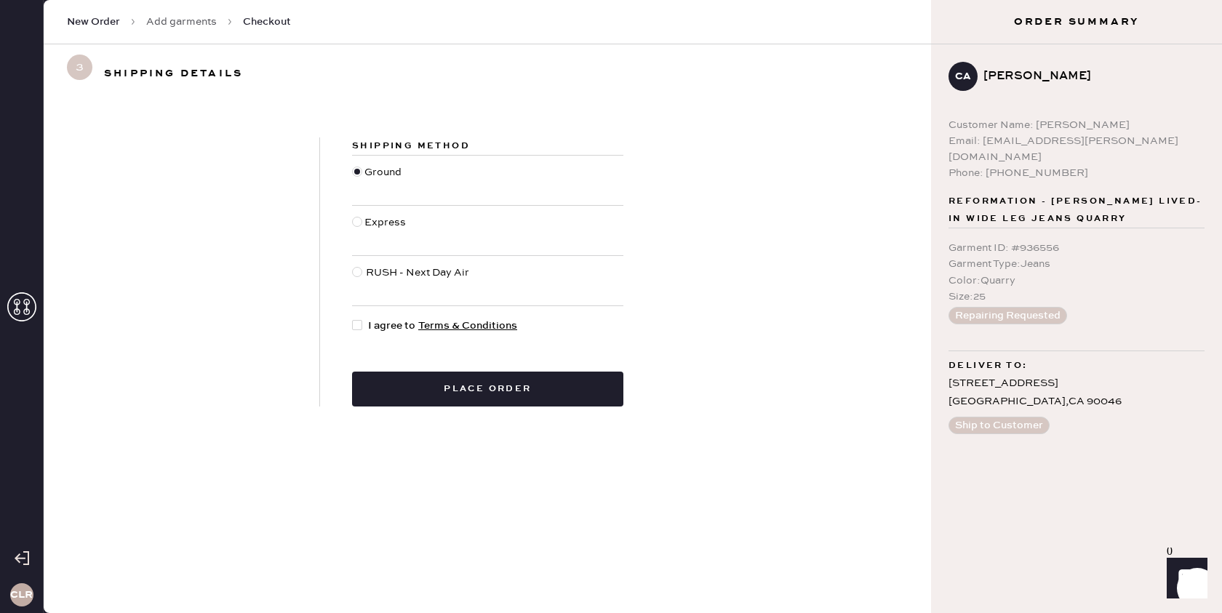
click at [360, 328] on div at bounding box center [357, 325] width 10 height 10
click at [353, 319] on input "I agree to Terms & Conditions" at bounding box center [352, 318] width 1 height 1
checkbox input "true"
click at [471, 396] on button "Place order" at bounding box center [487, 389] width 271 height 35
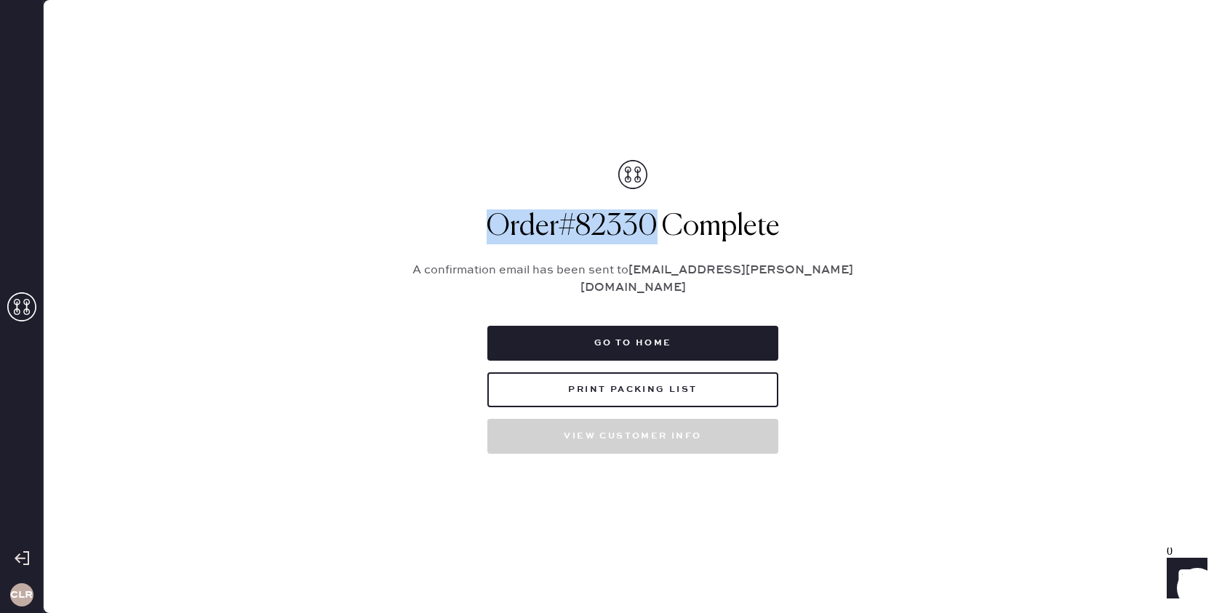
drag, startPoint x: 657, startPoint y: 240, endPoint x: 505, endPoint y: 237, distance: 152.0
click at [487, 237] on h1 "Order # 82330 Complete" at bounding box center [632, 226] width 473 height 35
copy h1 "Order # 82330"
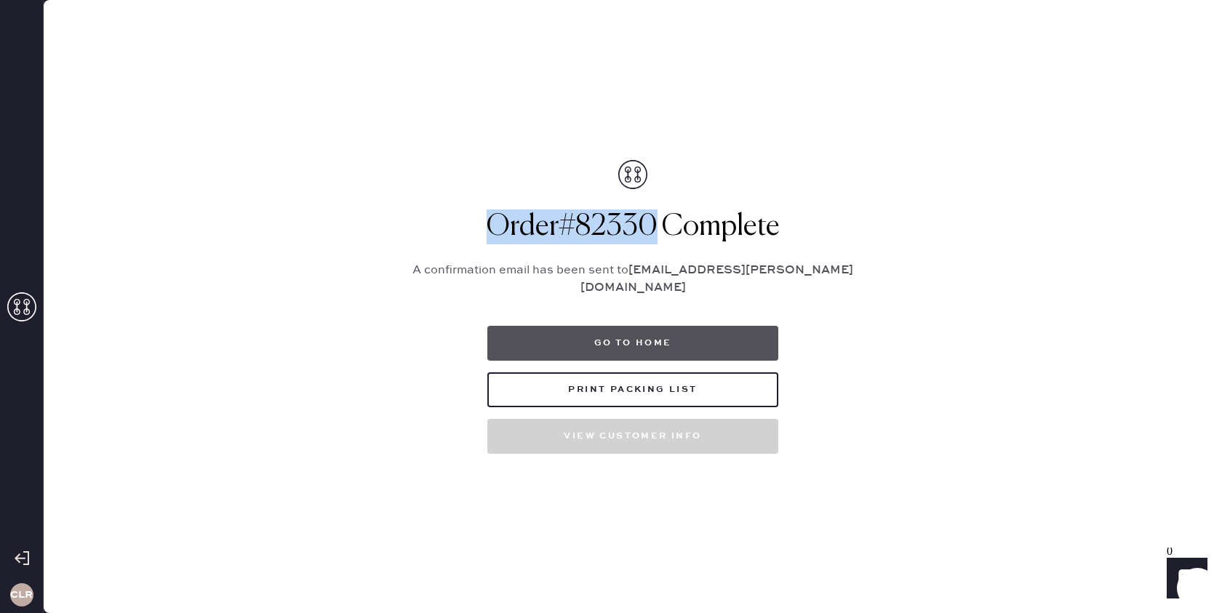
click at [626, 340] on button "Go to home" at bounding box center [632, 343] width 291 height 35
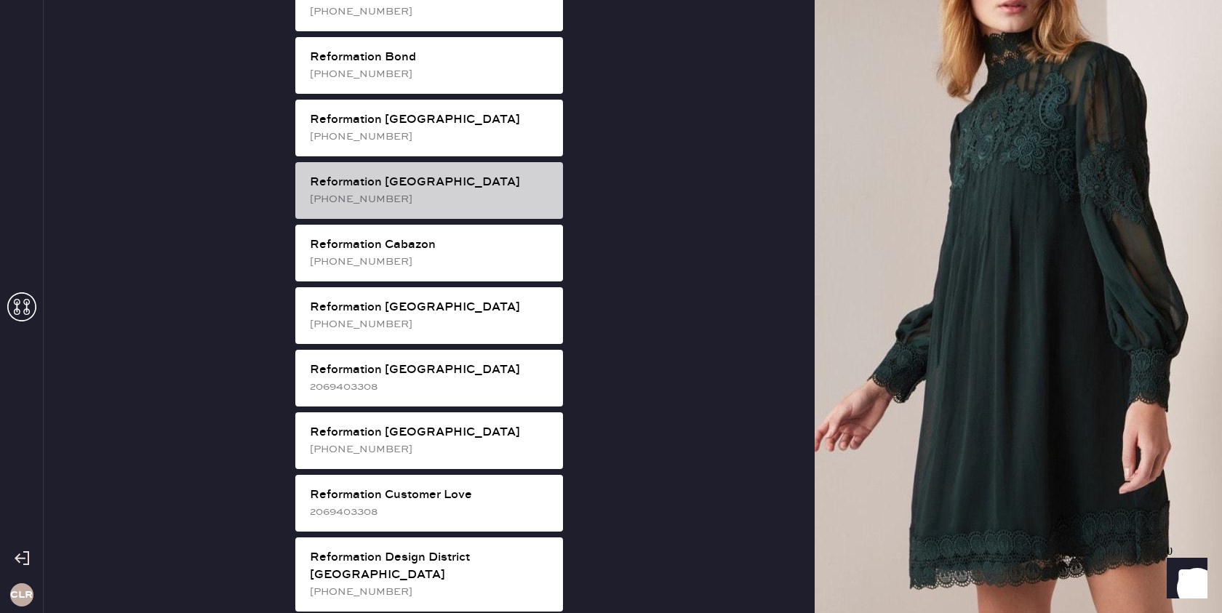
scroll to position [344, 0]
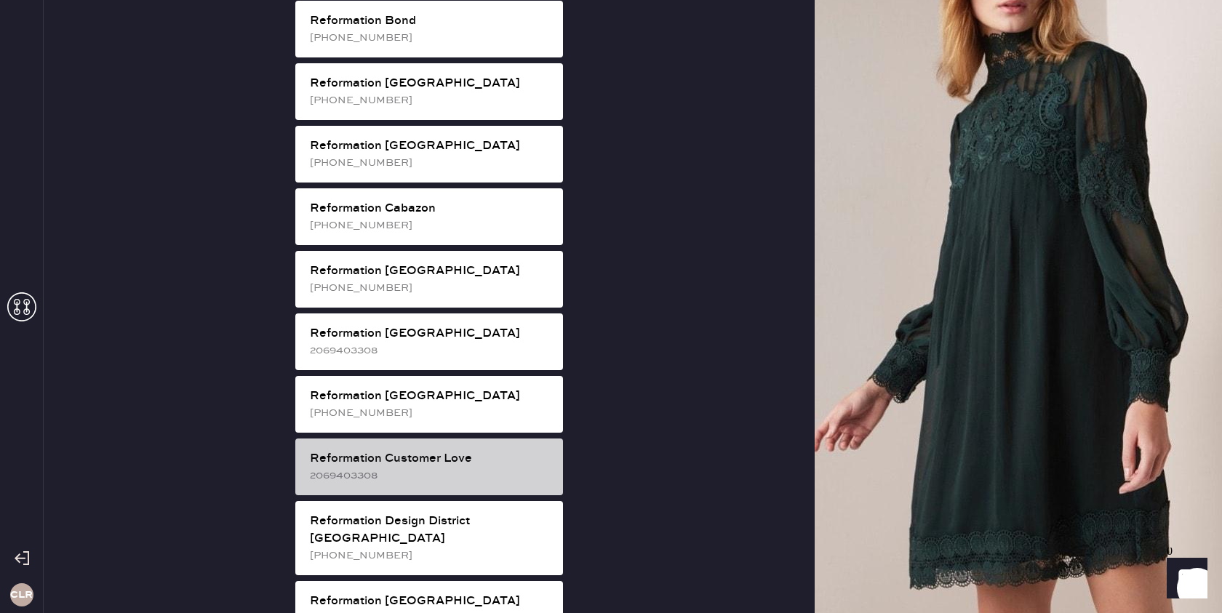
click at [451, 468] on div "2069403308" at bounding box center [430, 476] width 241 height 16
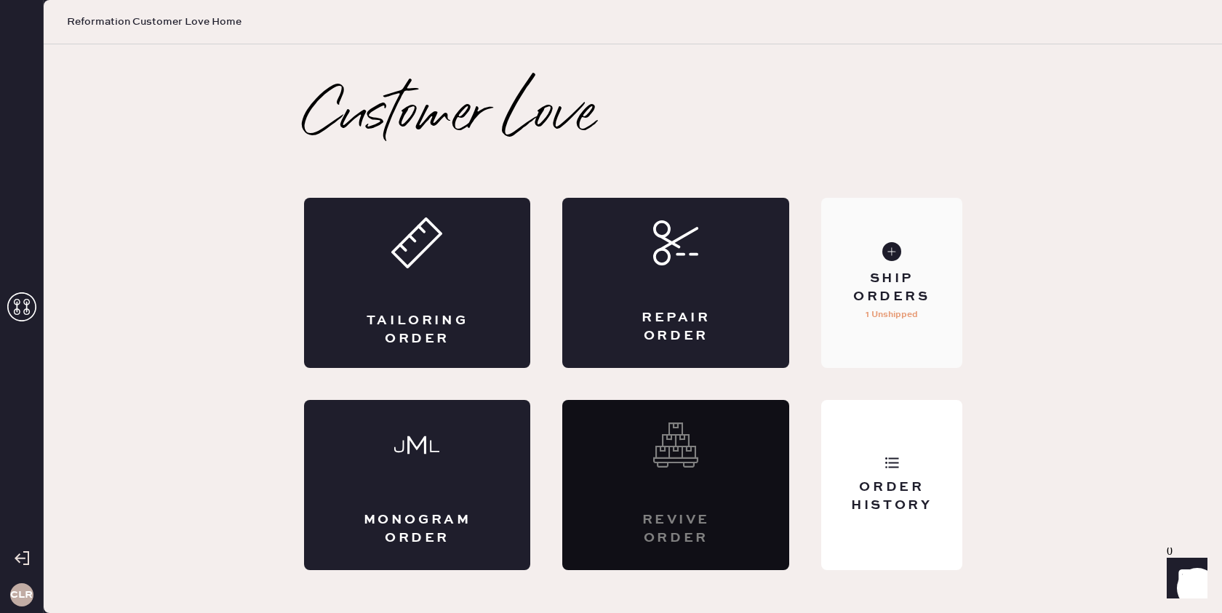
click at [885, 324] on div "Ship Orders 1 Unshipped" at bounding box center [891, 283] width 140 height 170
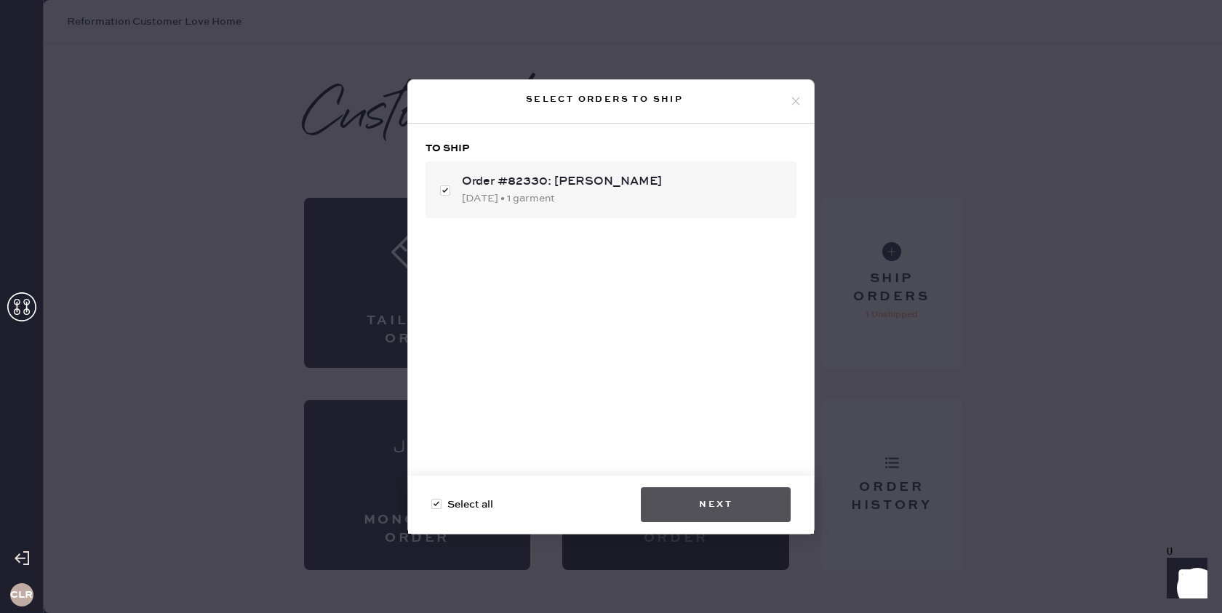
click at [730, 497] on button "Next" at bounding box center [716, 504] width 150 height 35
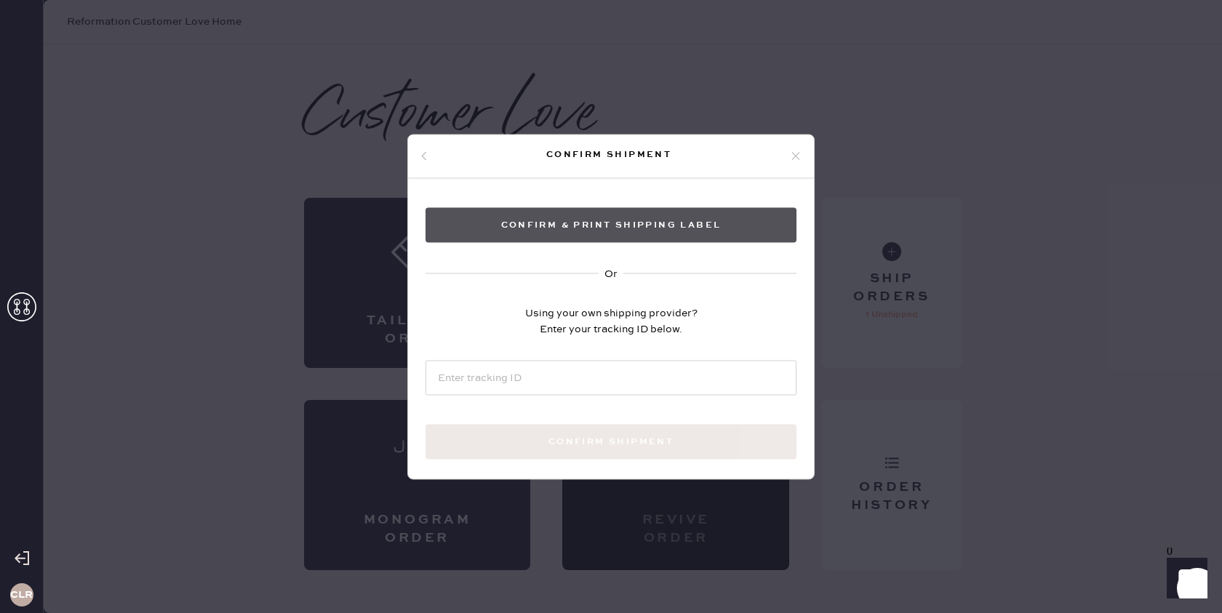
click at [636, 230] on button "Confirm & Print shipping label" at bounding box center [610, 224] width 371 height 35
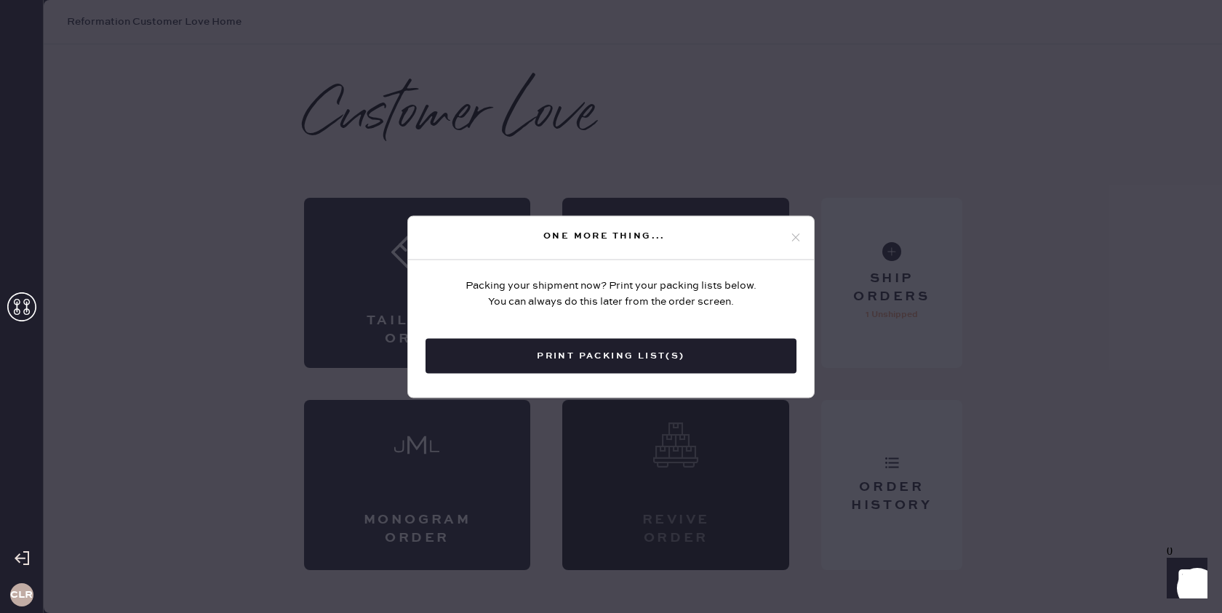
click at [596, 357] on button "Print Packing List(s)" at bounding box center [610, 355] width 371 height 35
